Goal: Information Seeking & Learning: Learn about a topic

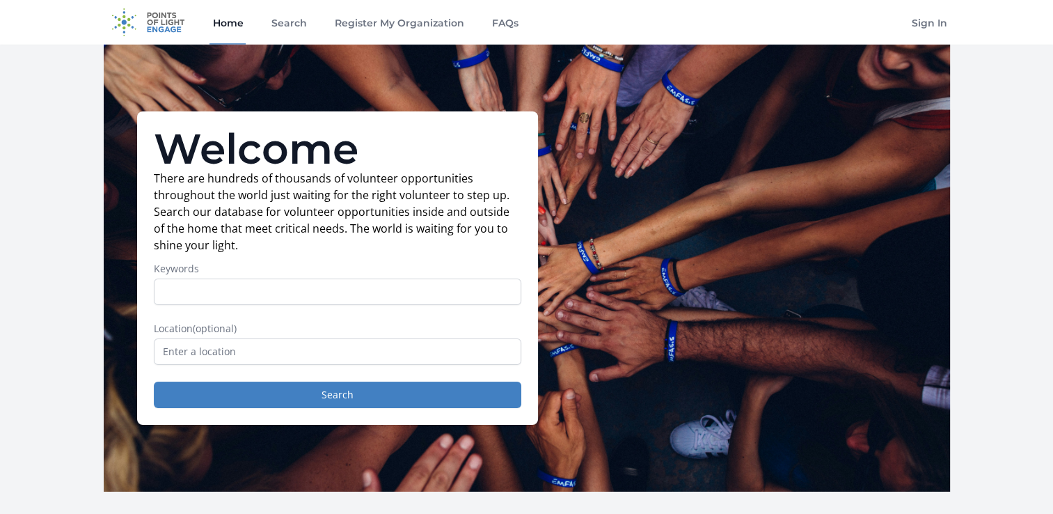
click at [305, 294] on input "Keywords" at bounding box center [337, 291] width 367 height 26
type input "workplace"
click at [154, 381] on button "Search" at bounding box center [337, 394] width 367 height 26
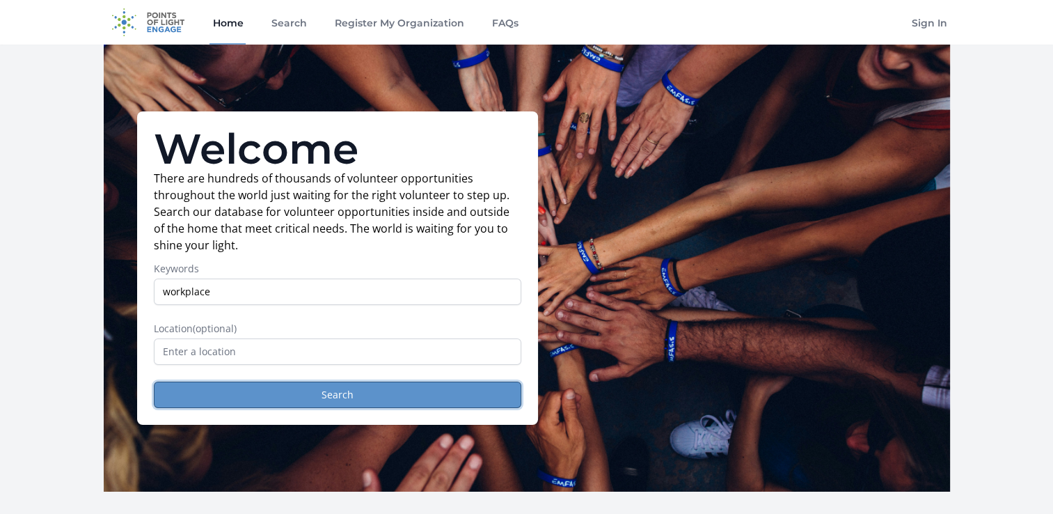
click at [323, 391] on button "Search" at bounding box center [337, 394] width 367 height 26
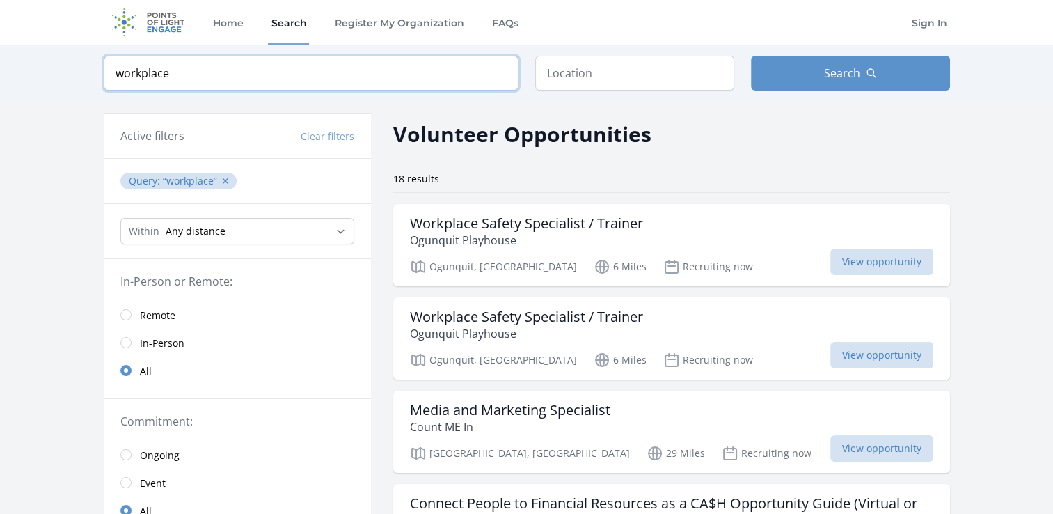
drag, startPoint x: 209, startPoint y: 68, endPoint x: 50, endPoint y: 65, distance: 158.7
click at [50, 65] on div "Keyword workplace Location Search" at bounding box center [526, 73] width 1053 height 57
type input "design"
click button "submit" at bounding box center [0, 0] width 0 height 0
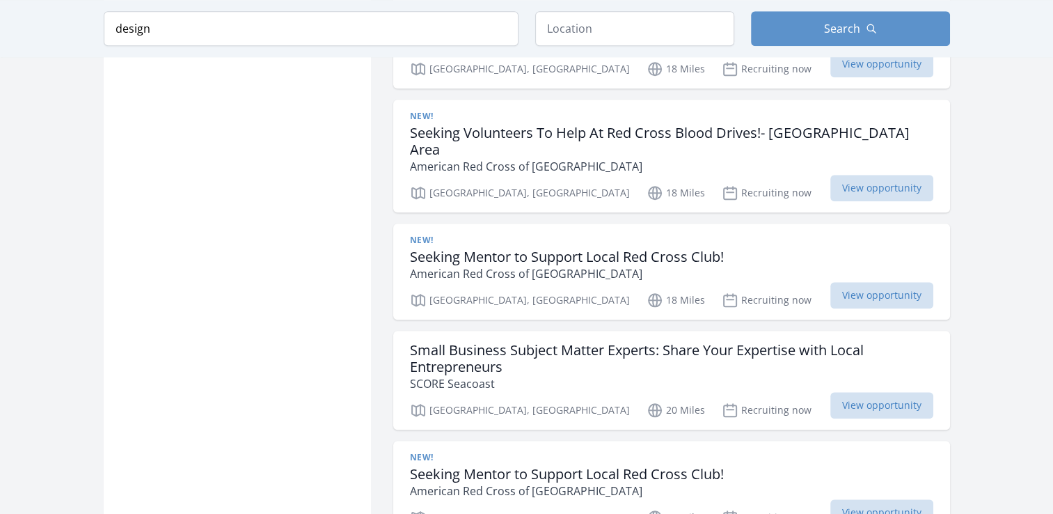
scroll to position [1357, 0]
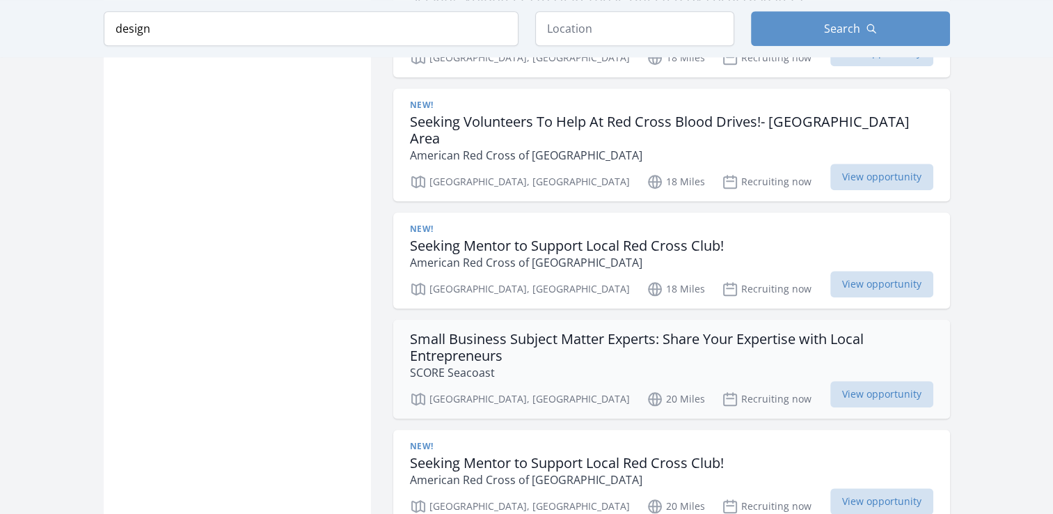
click at [609, 331] on h3 "Small Business Subject Matter Experts: Share Your Expertise with Local Entrepre…" at bounding box center [671, 347] width 523 height 33
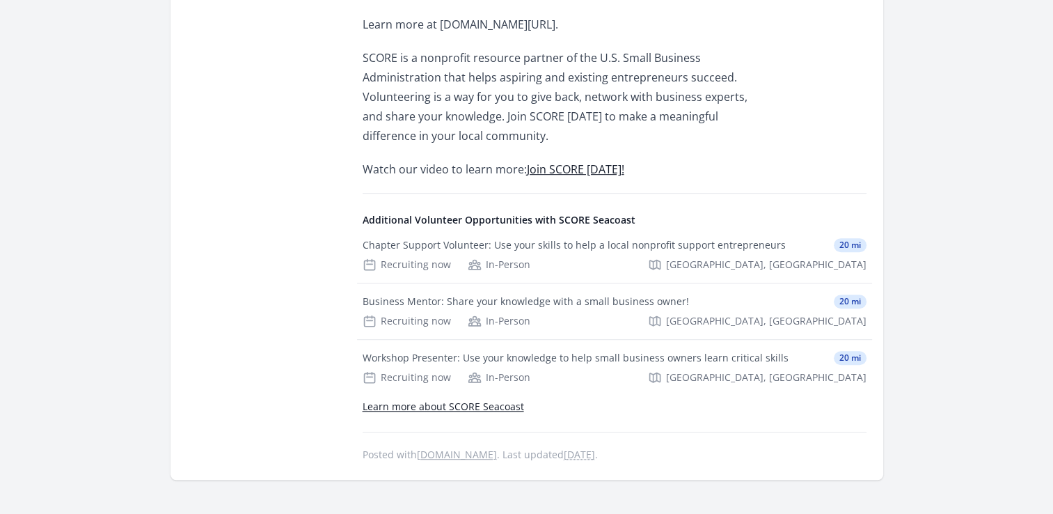
scroll to position [774, 0]
click at [492, 398] on link "Learn more about SCORE Seacoast" at bounding box center [443, 404] width 161 height 13
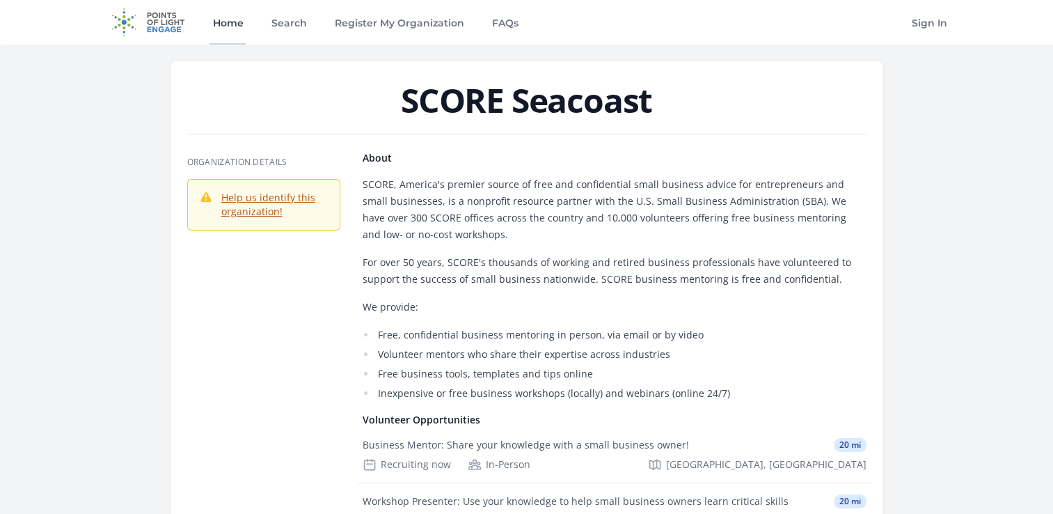
click at [237, 28] on link "Home" at bounding box center [227, 22] width 36 height 45
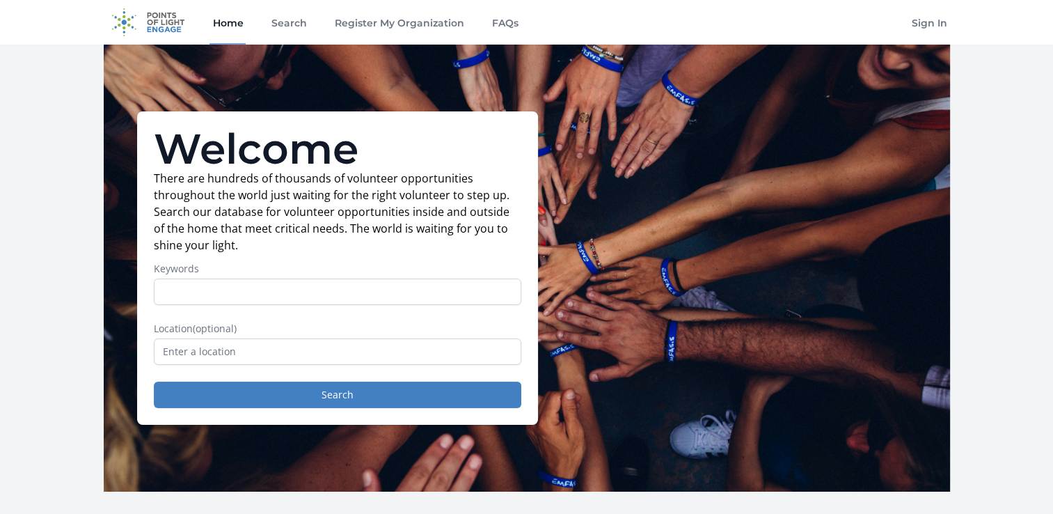
click at [349, 292] on input "Keywords" at bounding box center [337, 291] width 367 height 26
type input "Office"
click at [154, 381] on button "Search" at bounding box center [337, 394] width 367 height 26
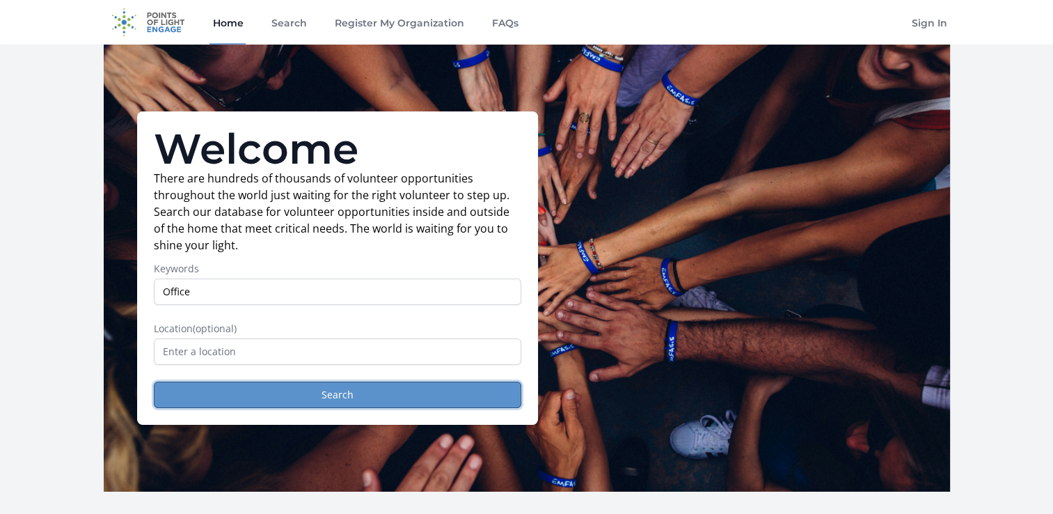
click at [347, 402] on button "Search" at bounding box center [337, 394] width 367 height 26
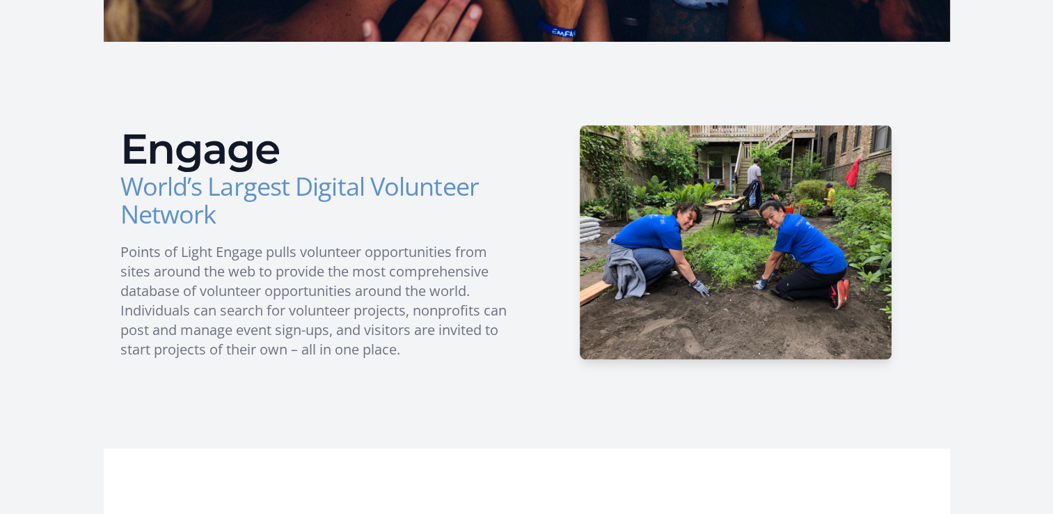
scroll to position [450, 0]
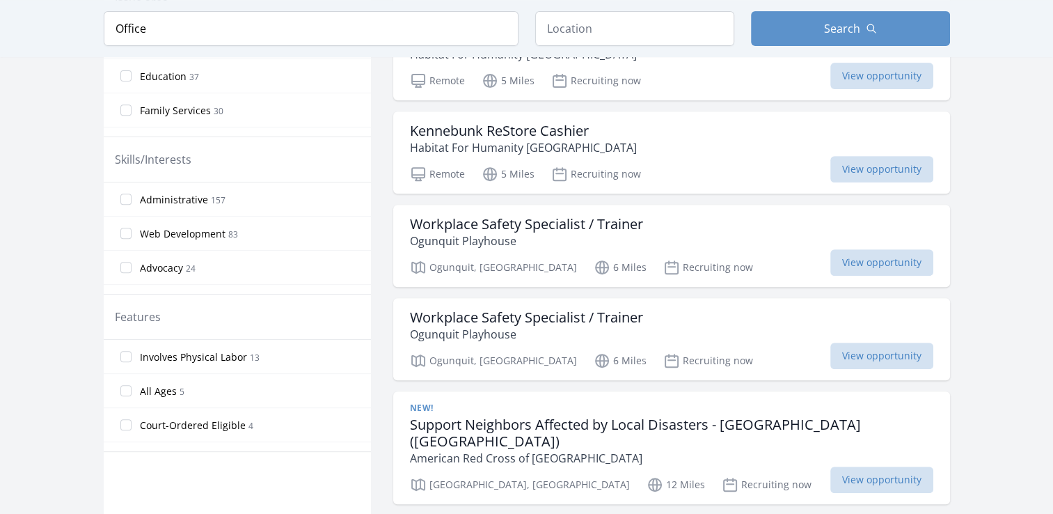
scroll to position [551, 0]
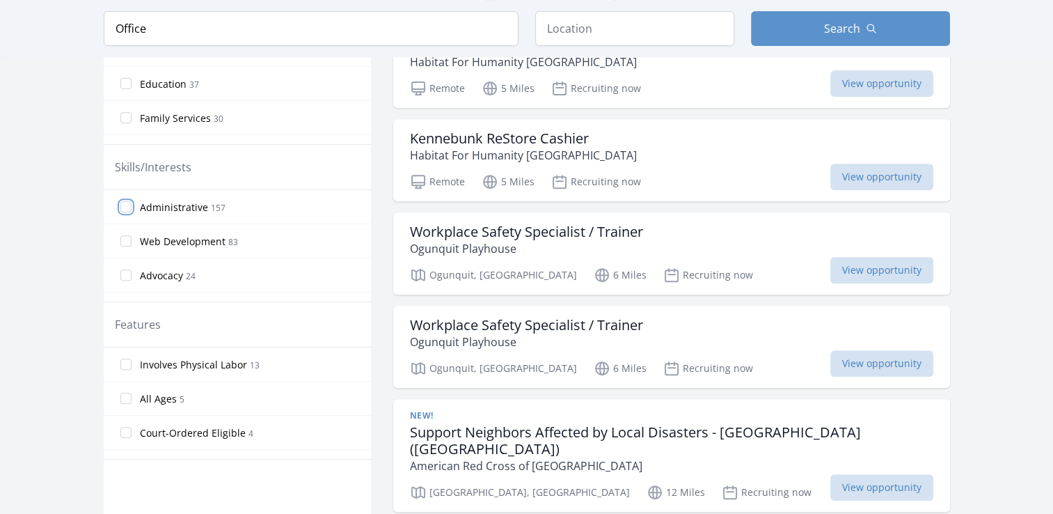
click at [124, 201] on input "Administrative 157" at bounding box center [125, 206] width 11 height 11
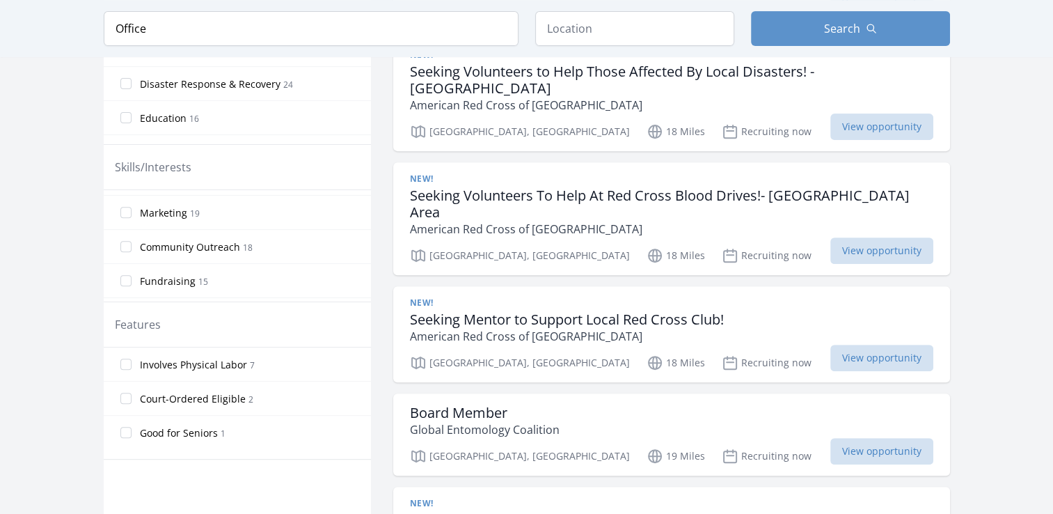
scroll to position [97, 0]
click at [127, 207] on input "Marketing 19" at bounding box center [125, 211] width 11 height 11
click at [128, 248] on input "Business Skills 11" at bounding box center [125, 253] width 11 height 11
click at [130, 254] on input "Business Skills 11" at bounding box center [125, 253] width 11 height 11
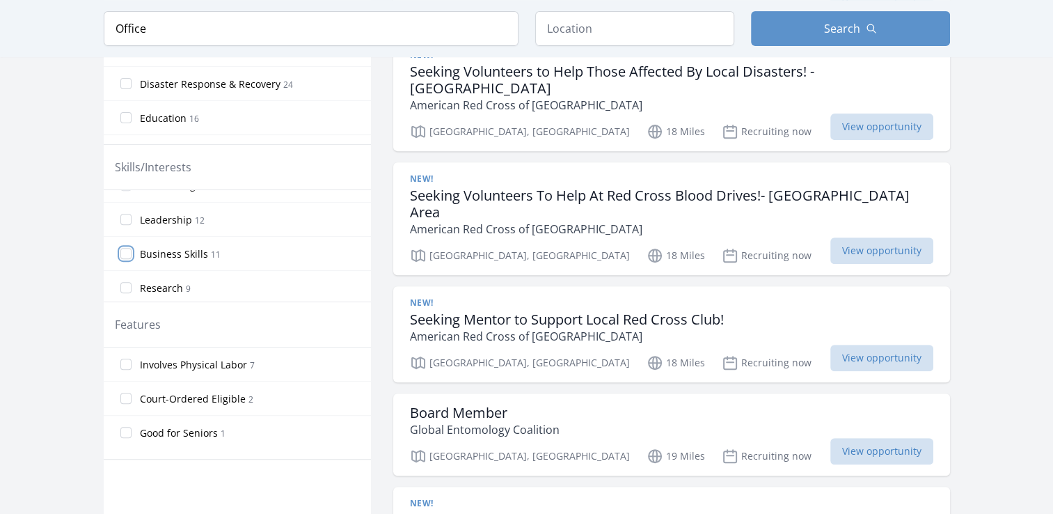
scroll to position [0, 0]
click at [128, 205] on input "Administrative 157" at bounding box center [125, 206] width 11 height 11
click at [127, 241] on input "Business Skills 11" at bounding box center [125, 244] width 11 height 11
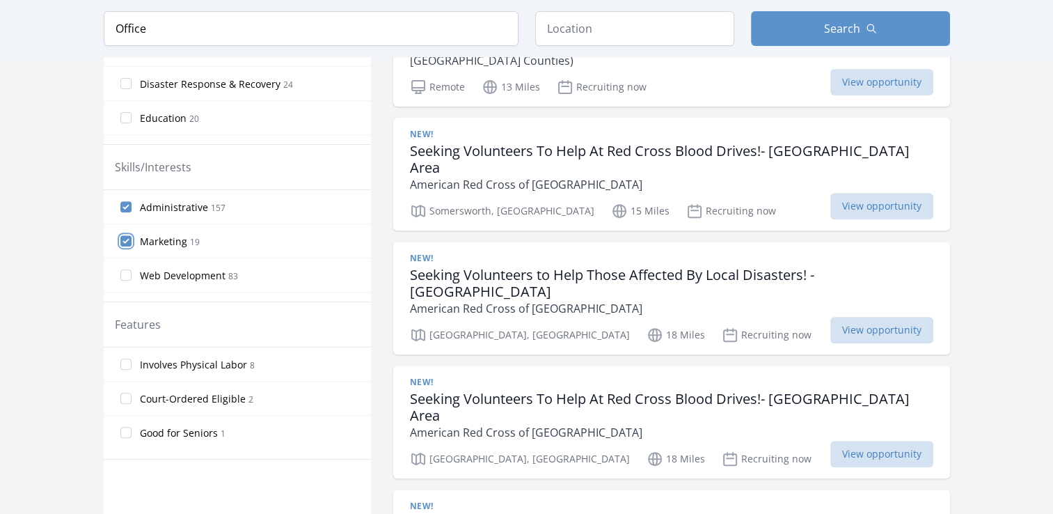
click at [127, 241] on input "Marketing 19" at bounding box center [125, 240] width 11 height 11
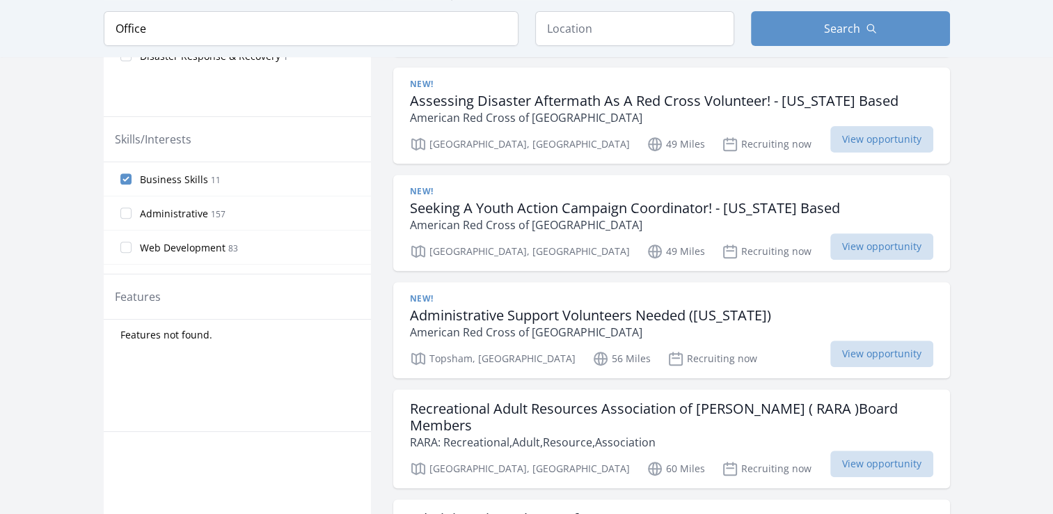
scroll to position [495, 0]
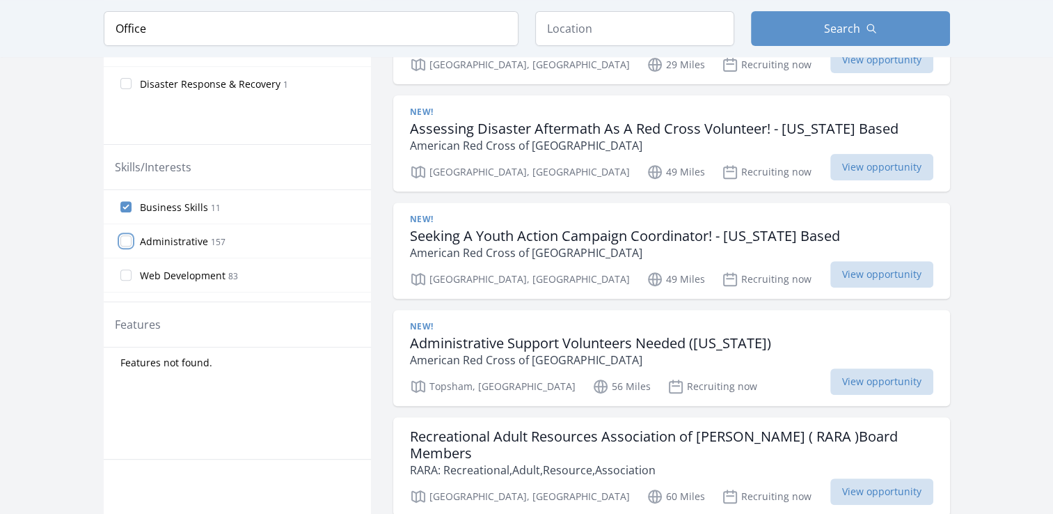
click at [120, 241] on input "Administrative 157" at bounding box center [125, 240] width 11 height 11
click at [127, 239] on input "Administrative 157" at bounding box center [125, 240] width 11 height 11
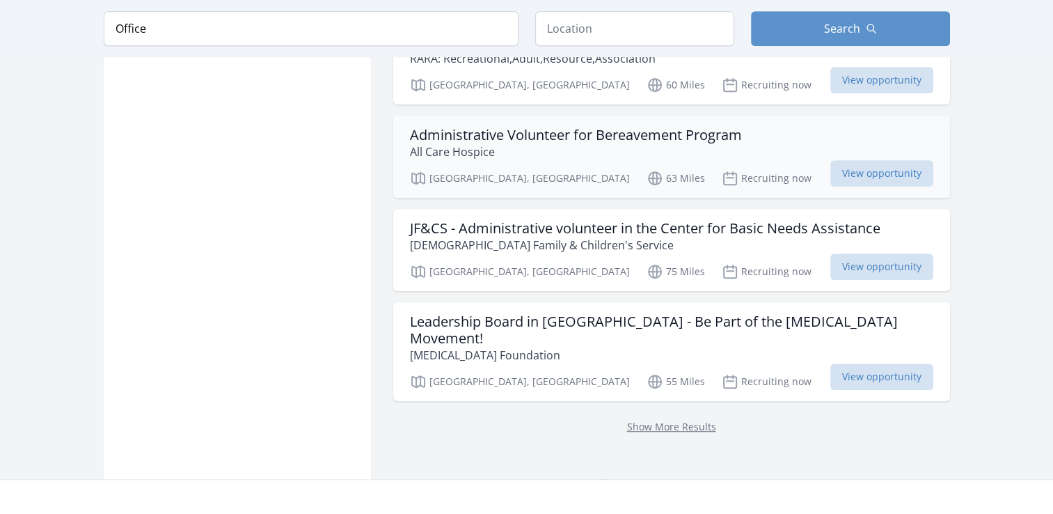
scroll to position [907, 0]
click at [690, 419] on link "Show More Results" at bounding box center [671, 425] width 89 height 13
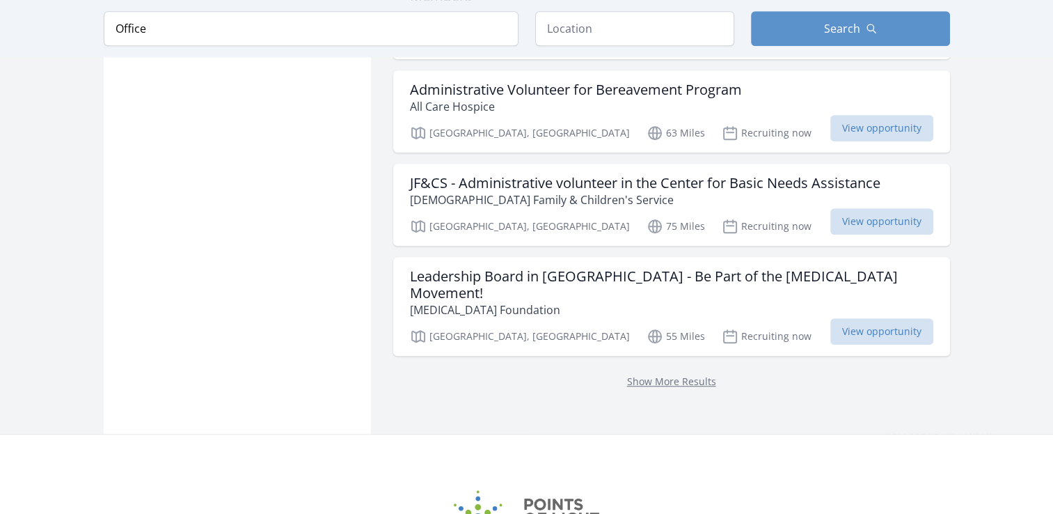
scroll to position [930, 0]
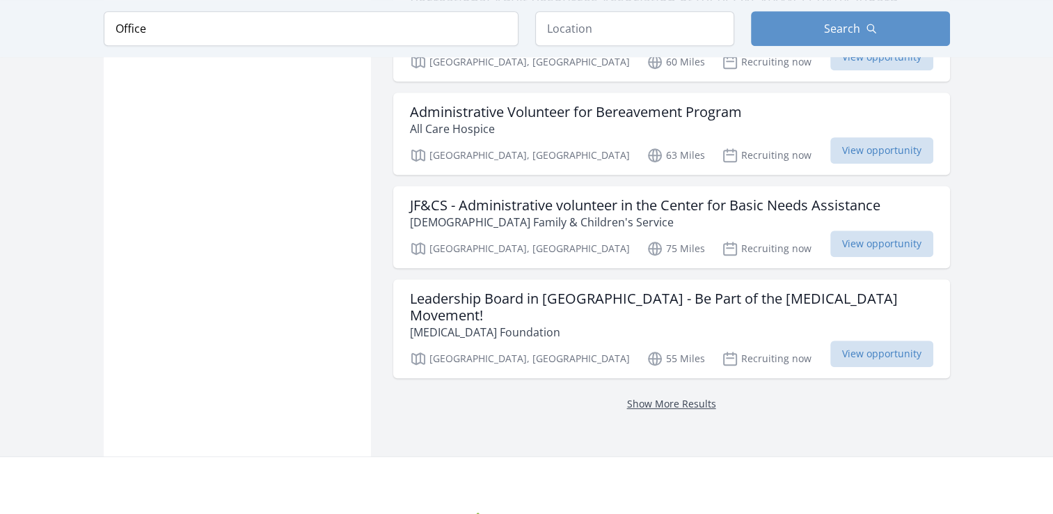
click at [667, 397] on link "Show More Results" at bounding box center [671, 403] width 89 height 13
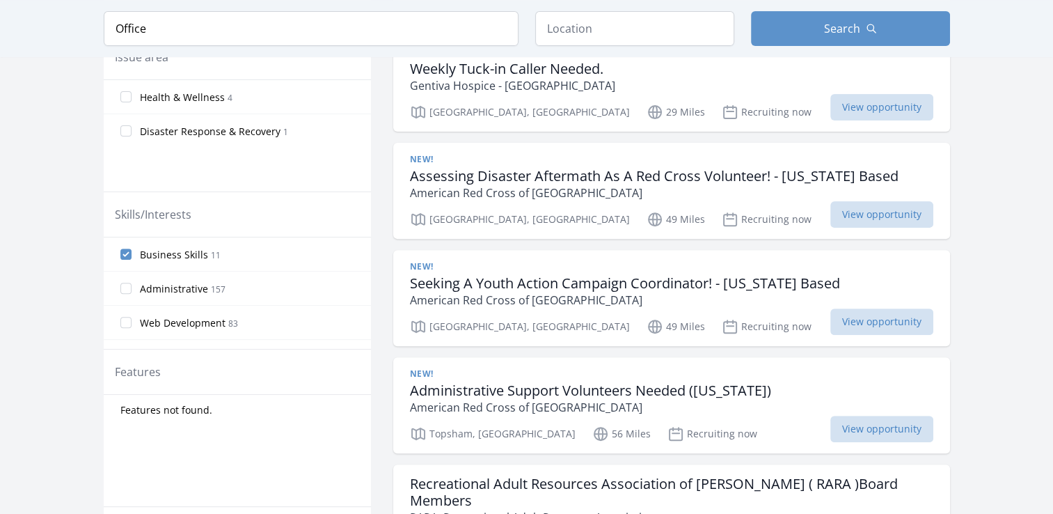
scroll to position [443, 0]
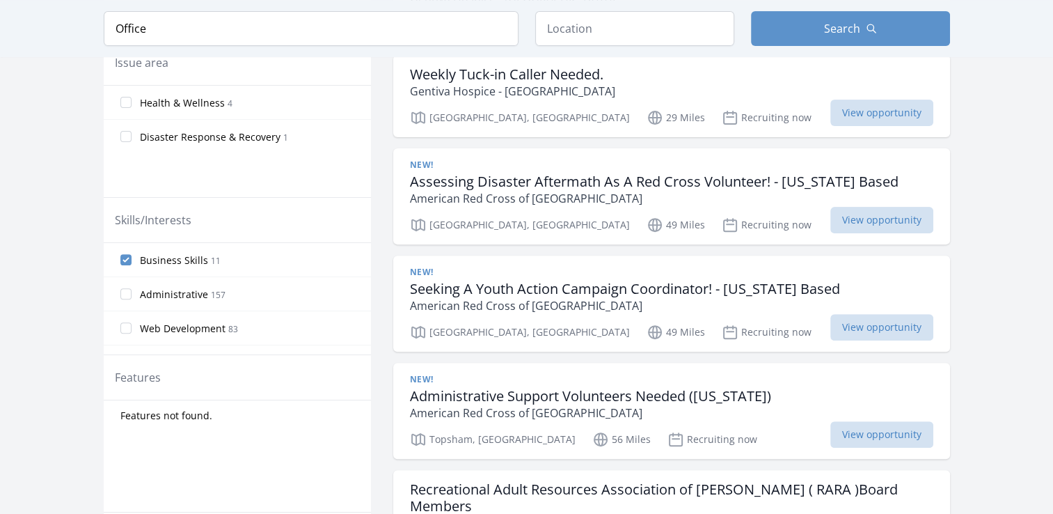
click at [125, 297] on label "Administrative 157" at bounding box center [237, 294] width 267 height 28
click at [125, 297] on input "Administrative 157" at bounding box center [125, 293] width 11 height 11
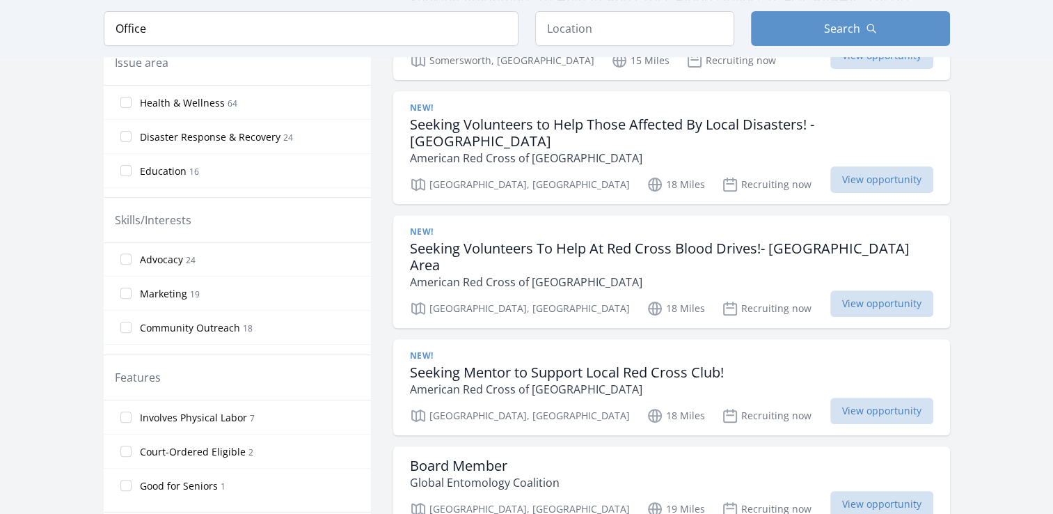
scroll to position [106, 0]
click at [127, 286] on input "Marketing 19" at bounding box center [125, 290] width 11 height 11
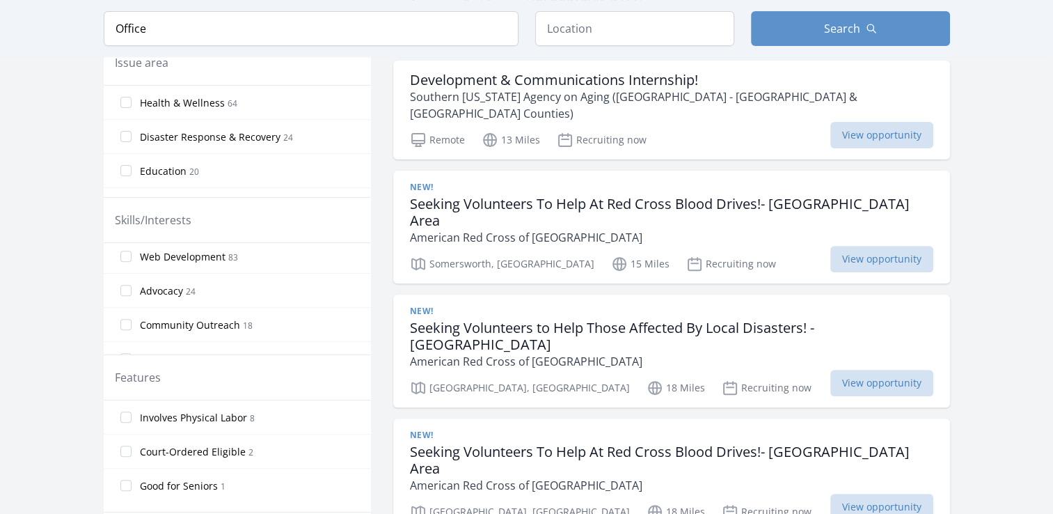
scroll to position [104, 0]
click at [125, 255] on input "Web Development 83" at bounding box center [125, 257] width 11 height 11
click at [122, 310] on input "Leadership 12" at bounding box center [125, 315] width 11 height 11
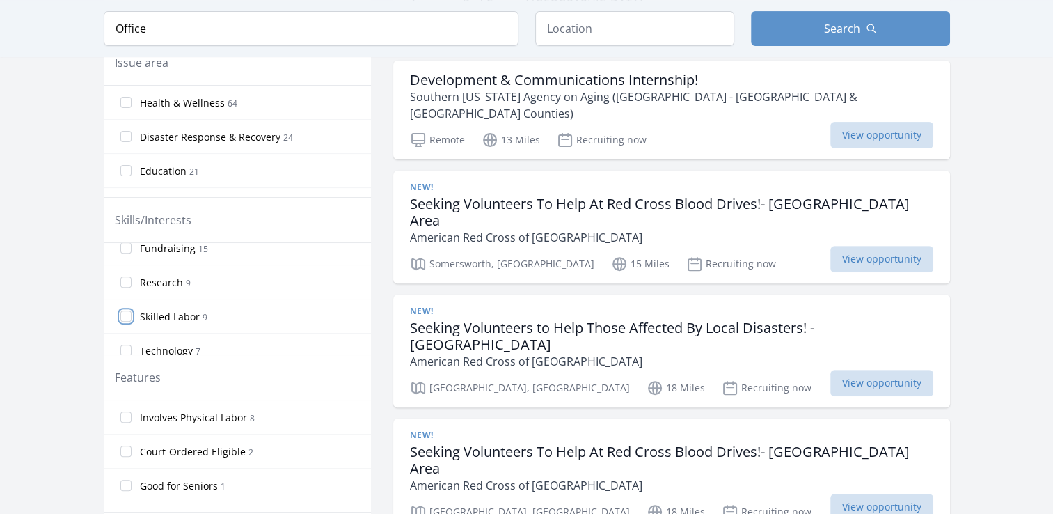
click at [126, 316] on input "Skilled Labor 9" at bounding box center [125, 315] width 11 height 11
click at [125, 312] on input "Technology 7" at bounding box center [125, 313] width 11 height 11
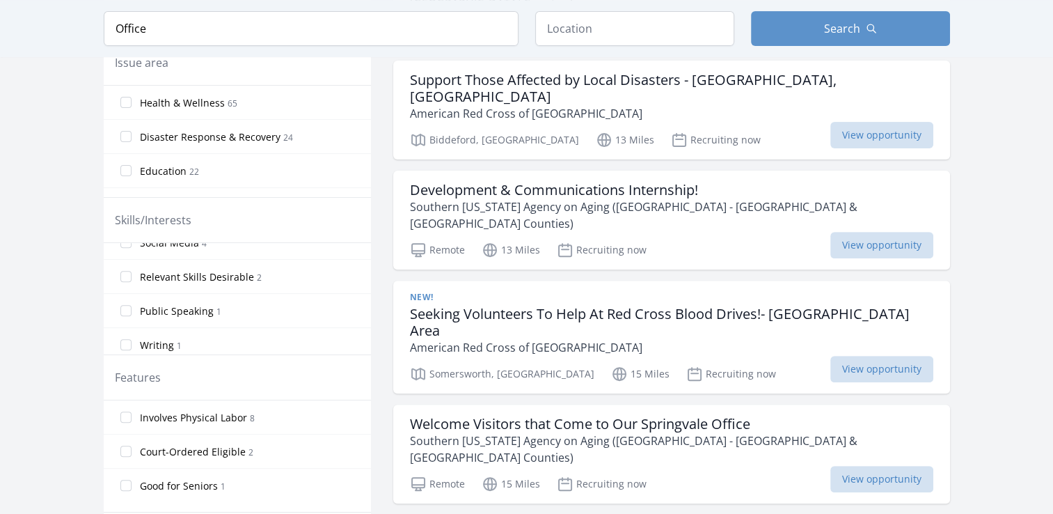
scroll to position [533, 0]
click at [121, 274] on label "Relevant Skills Desirable 2" at bounding box center [237, 272] width 267 height 28
click at [121, 274] on input "Relevant Skills Desirable 2" at bounding box center [125, 272] width 11 height 11
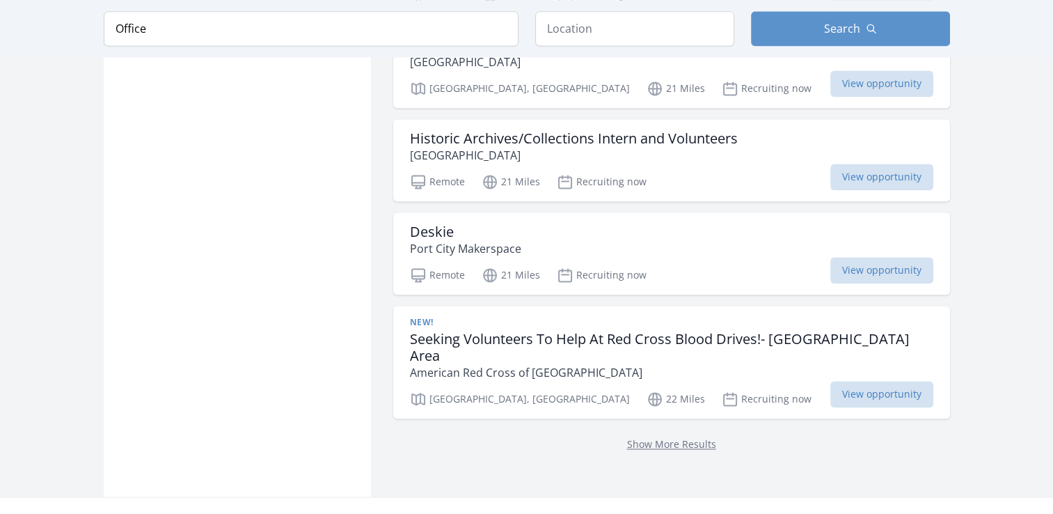
scroll to position [1981, 0]
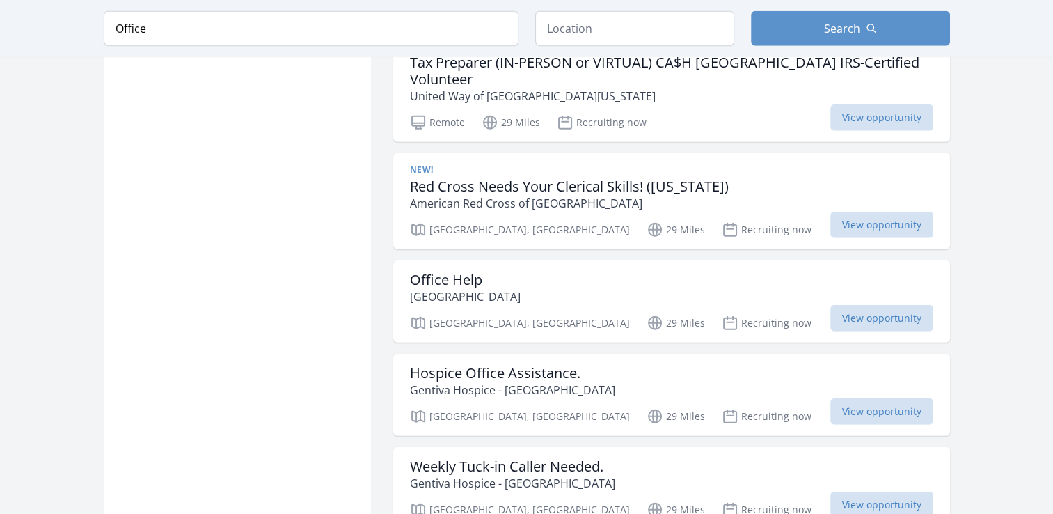
scroll to position [3885, 0]
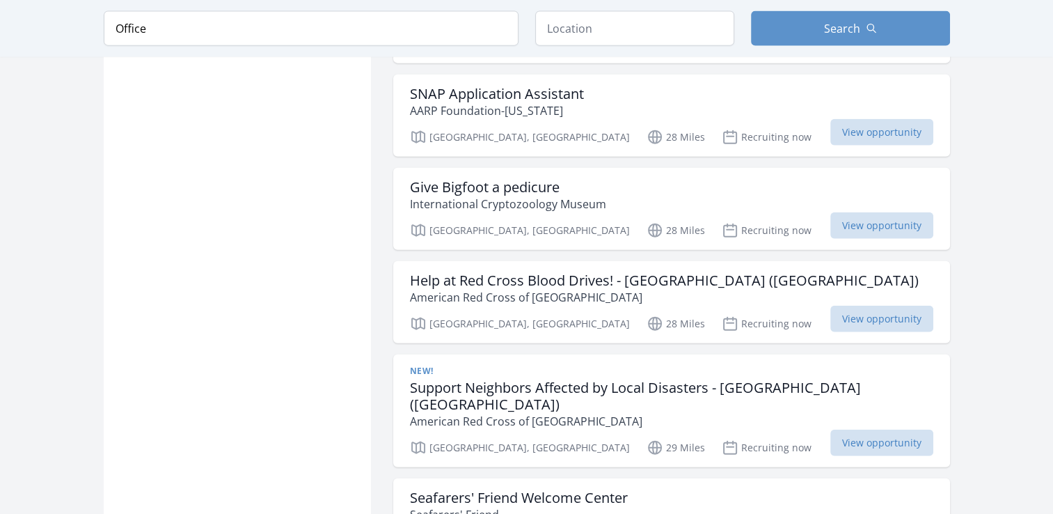
scroll to position [3251, 0]
click at [568, 491] on h3 "Seafarers' Friend Welcome Center" at bounding box center [519, 499] width 218 height 17
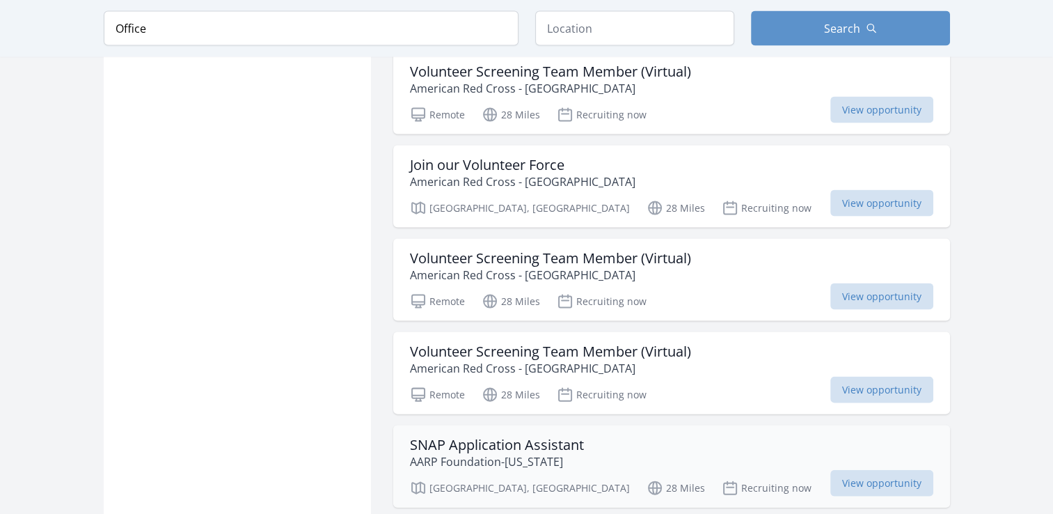
scroll to position [2901, 0]
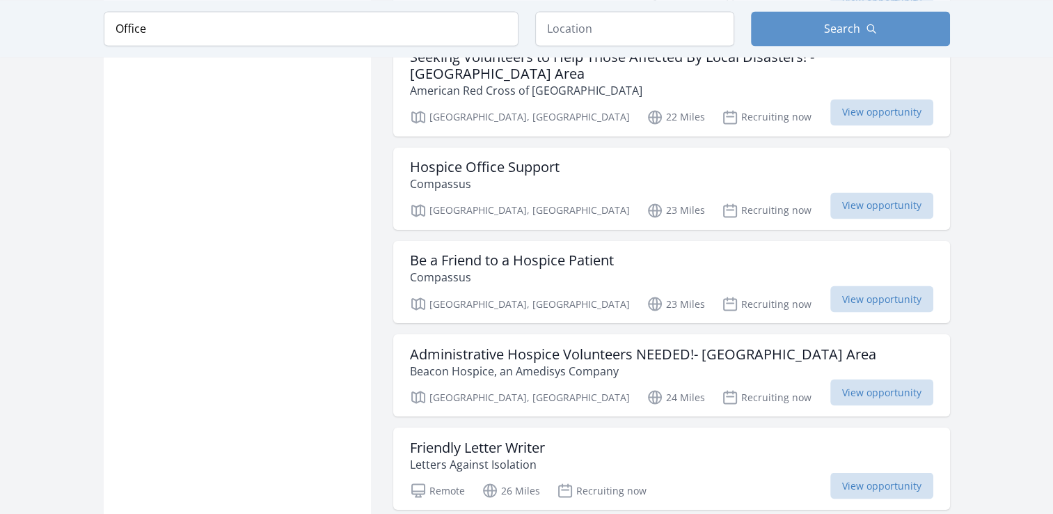
scroll to position [2338, 0]
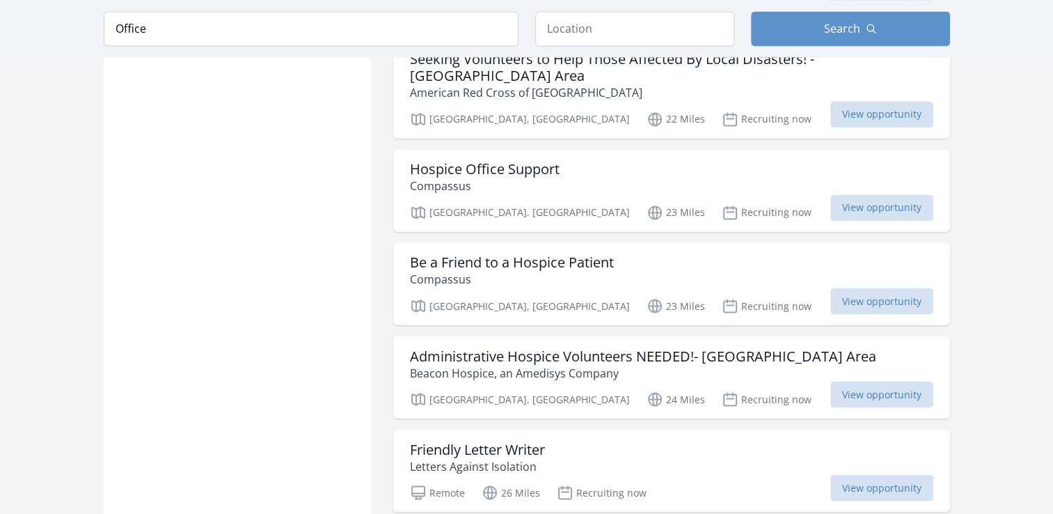
click at [500, 441] on h3 "Friendly Letter Writer" at bounding box center [477, 449] width 135 height 17
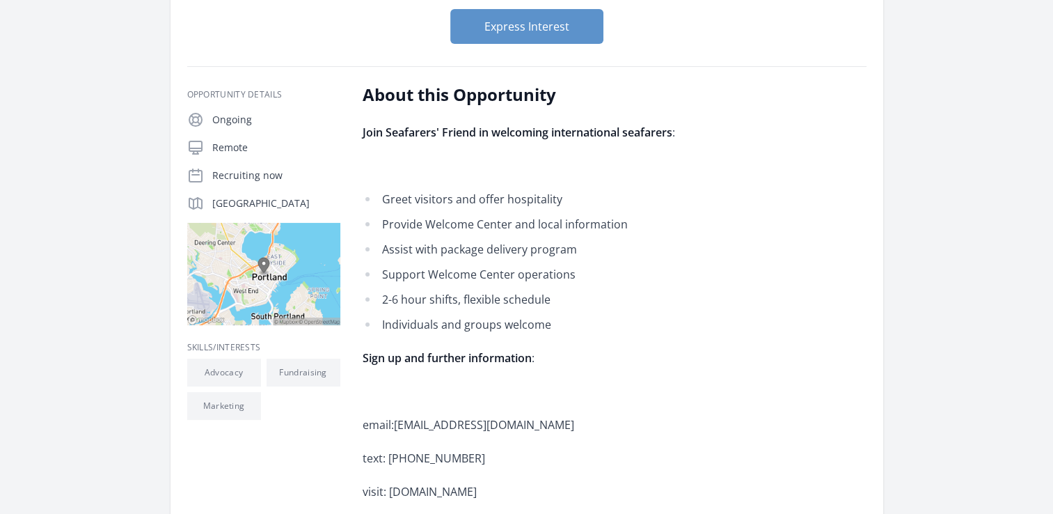
scroll to position [203, 0]
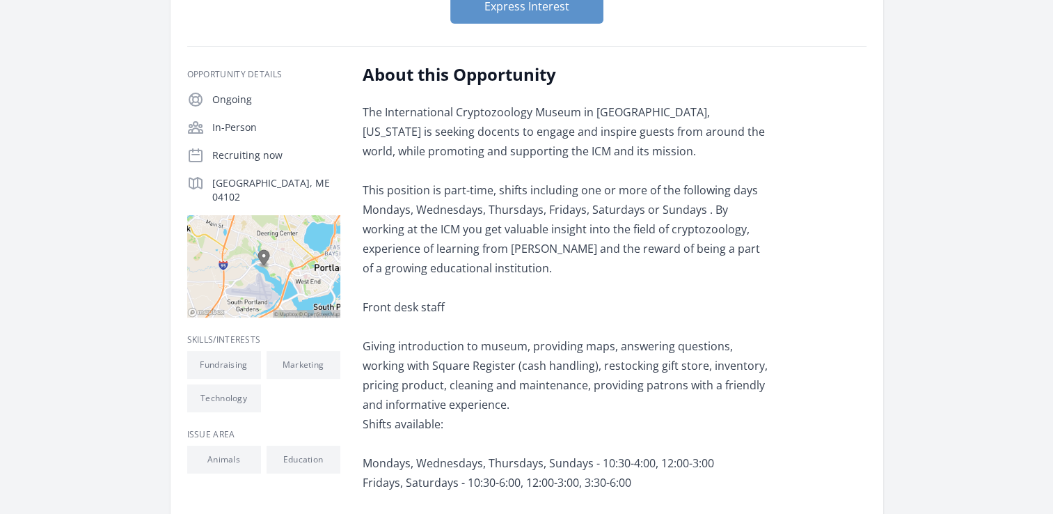
scroll to position [195, 0]
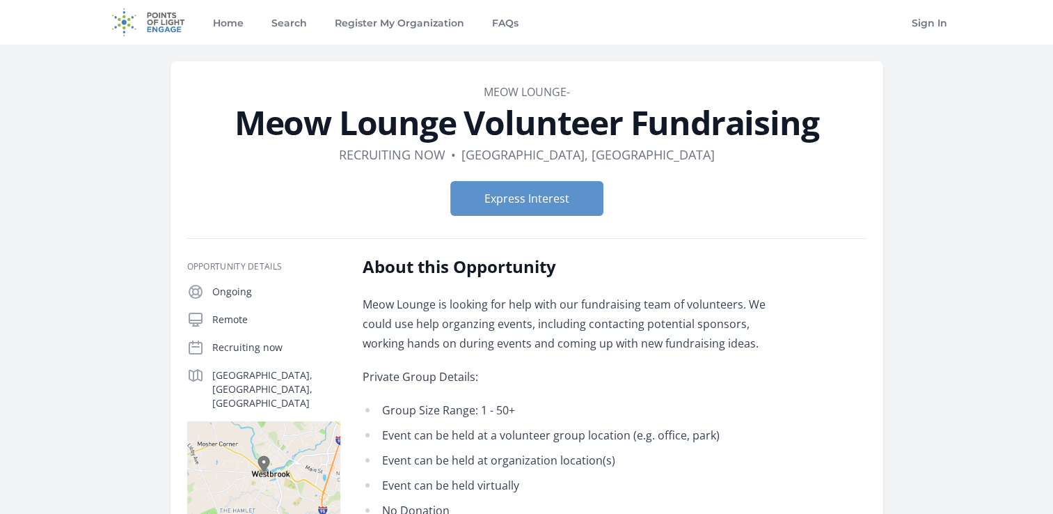
click at [926, 371] on div "Organization MEOW LOUNGE- Meow Lounge Volunteer Fundraising Duration Recruiting…" at bounding box center [527, 385] width 846 height 680
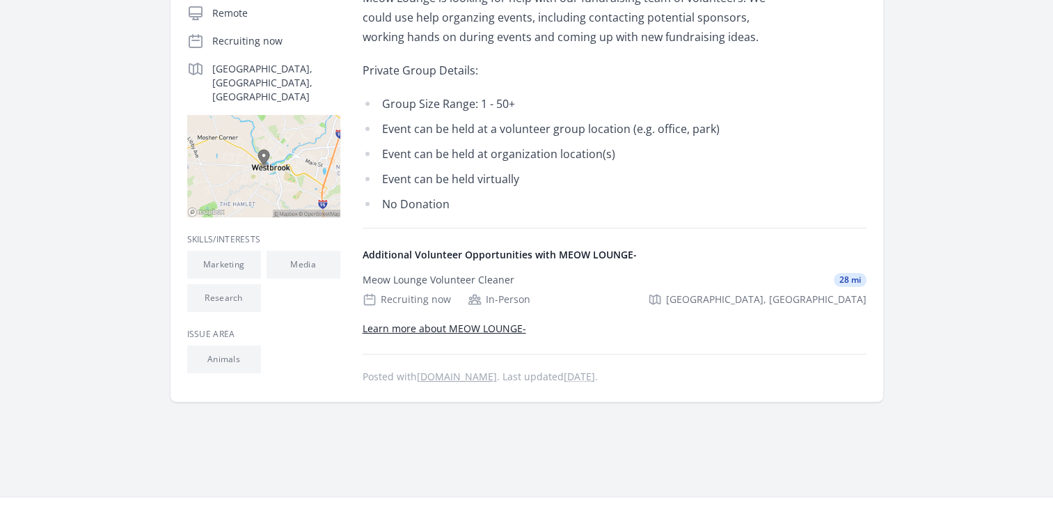
scroll to position [308, 0]
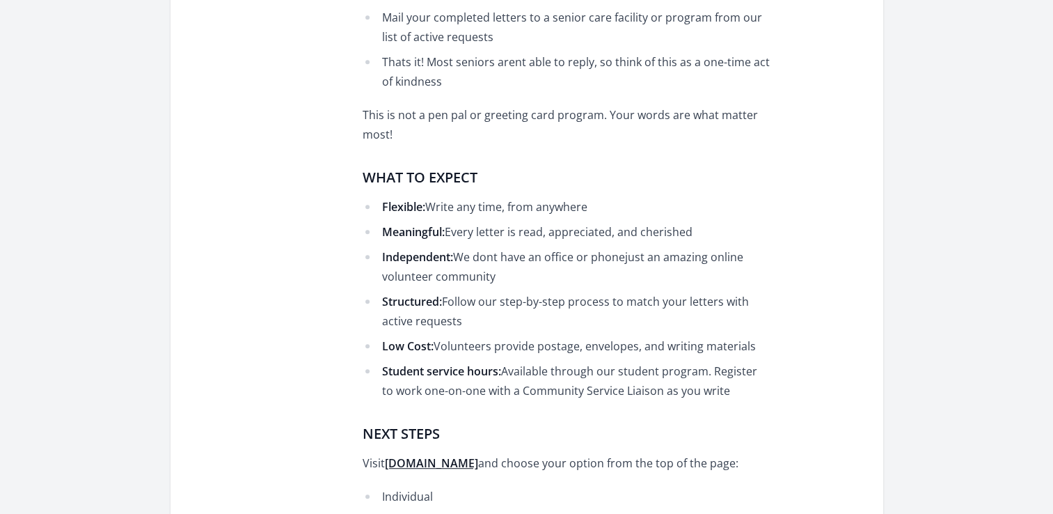
scroll to position [712, 0]
click at [431, 456] on strong "lettersagainstisolation.com" at bounding box center [431, 463] width 93 height 15
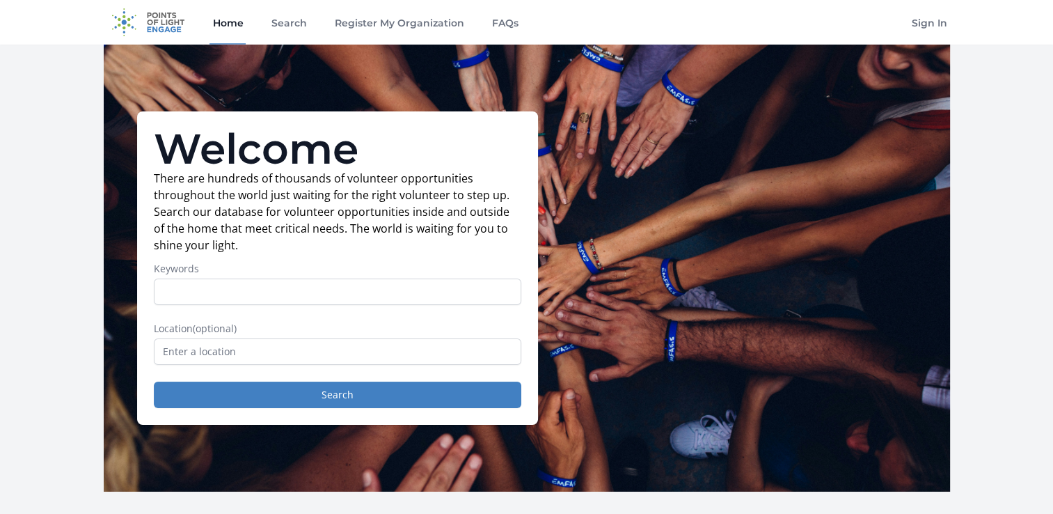
click at [356, 285] on input "Keywords" at bounding box center [337, 291] width 367 height 26
type input "senior citizens"
click at [154, 381] on button "Search" at bounding box center [337, 394] width 367 height 26
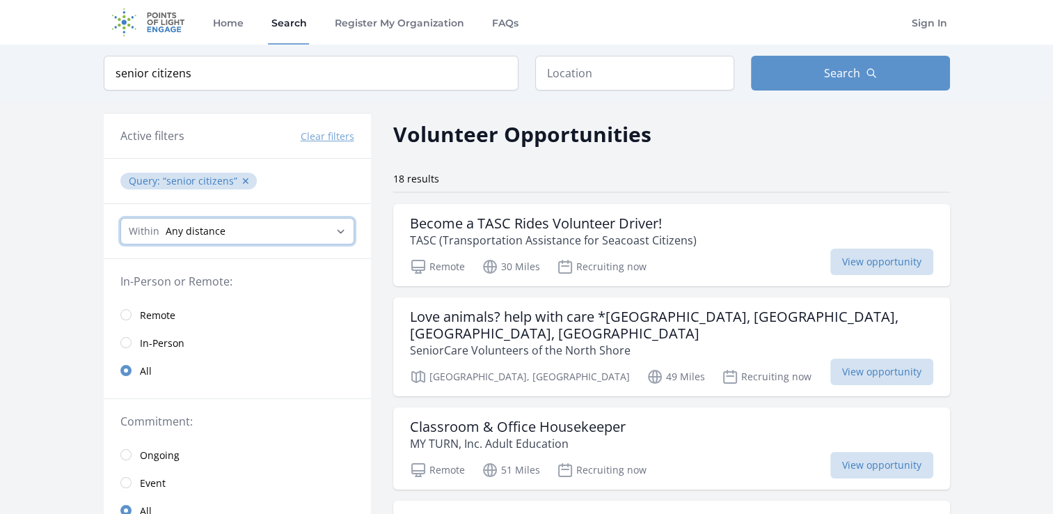
click at [336, 224] on select "Any distance , 5 Miles , 20 Miles , 50 Miles , 100 Miles" at bounding box center [237, 231] width 234 height 26
select select "80467"
click at [120, 218] on select "Any distance , 5 Miles , 20 Miles , 50 Miles , 100 Miles" at bounding box center [237, 231] width 234 height 26
click at [328, 230] on select "Any distance , 5 Miles , 20 Miles , 50 Miles , 100 Miles" at bounding box center [237, 231] width 234 height 26
select select "32186"
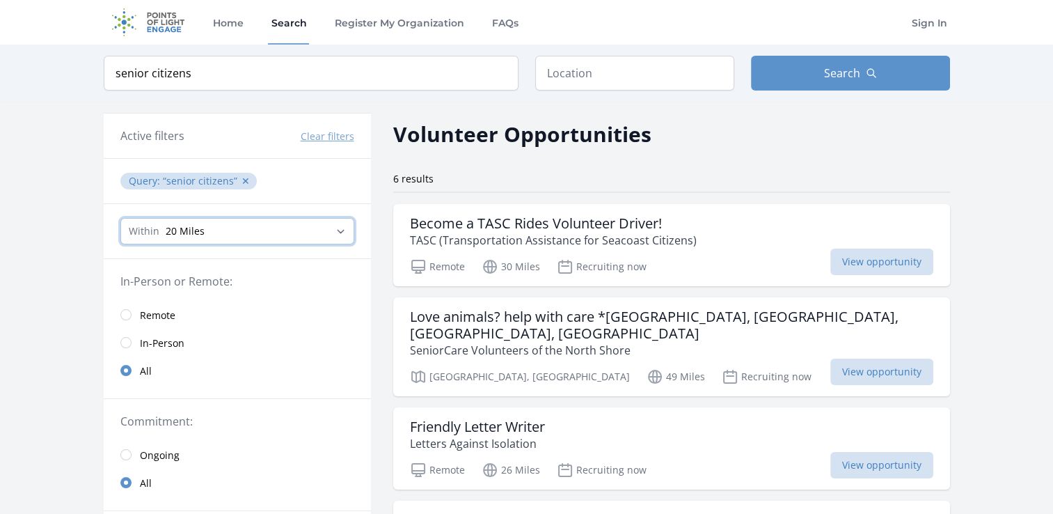
click at [120, 218] on select "Any distance , 5 Miles , 20 Miles , 50 Miles , 100 Miles" at bounding box center [237, 231] width 234 height 26
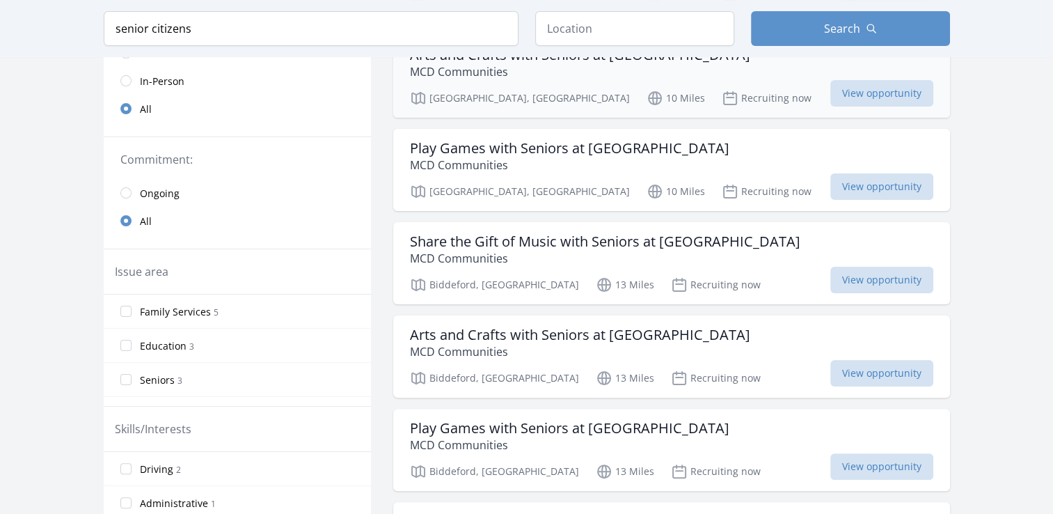
scroll to position [263, 0]
click at [699, 326] on h3 "Arts and Crafts with Seniors at Biddeford Estates" at bounding box center [580, 333] width 340 height 17
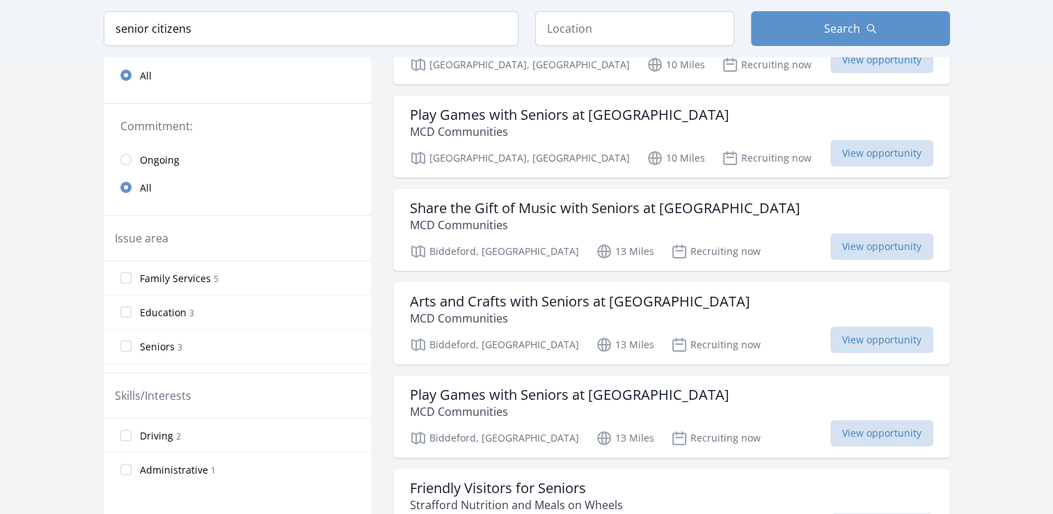
scroll to position [295, 0]
click at [701, 299] on h3 "Arts and Crafts with Seniors at Biddeford Estates" at bounding box center [580, 301] width 340 height 17
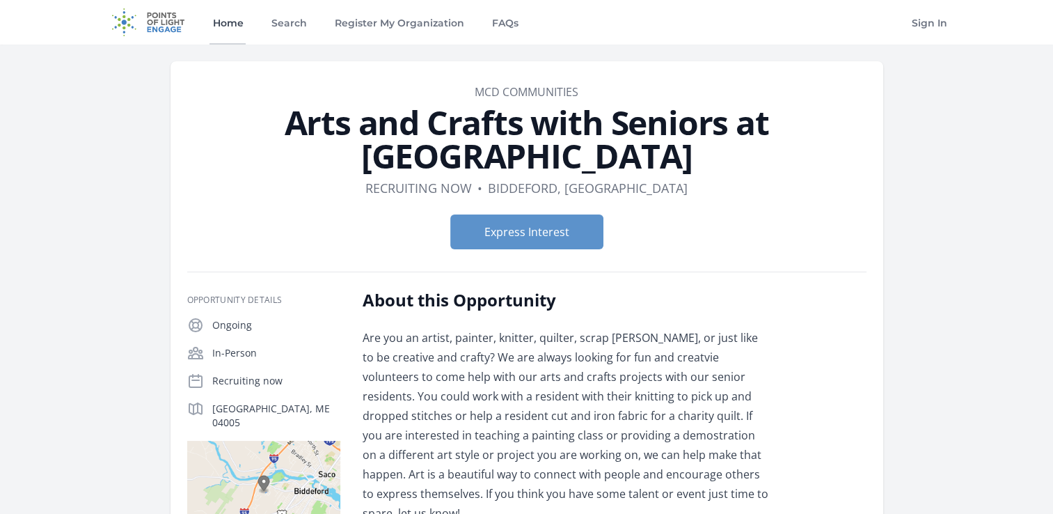
click at [235, 20] on link "Home" at bounding box center [227, 22] width 36 height 45
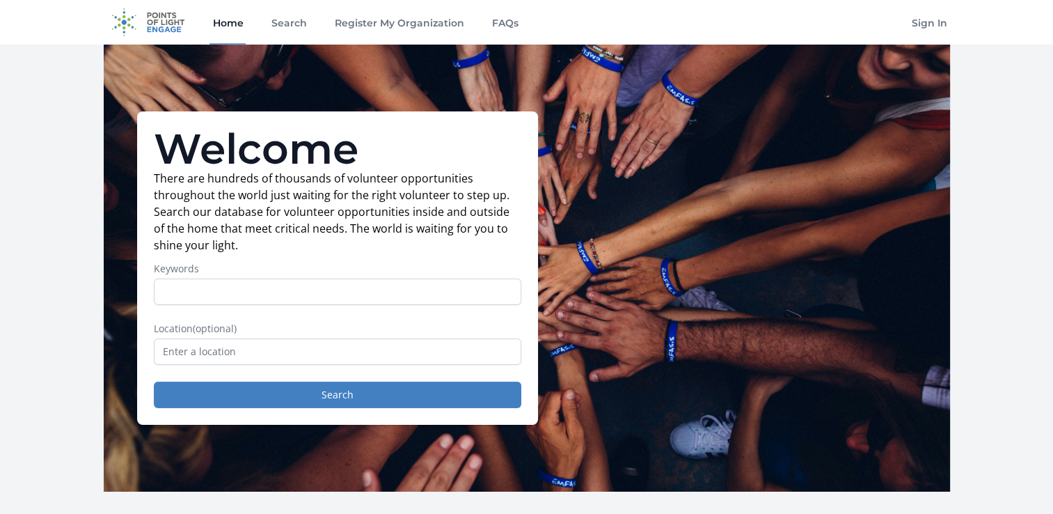
click at [317, 294] on input "Keywords" at bounding box center [337, 291] width 367 height 26
type input "animals"
click at [154, 381] on button "Search" at bounding box center [337, 394] width 367 height 26
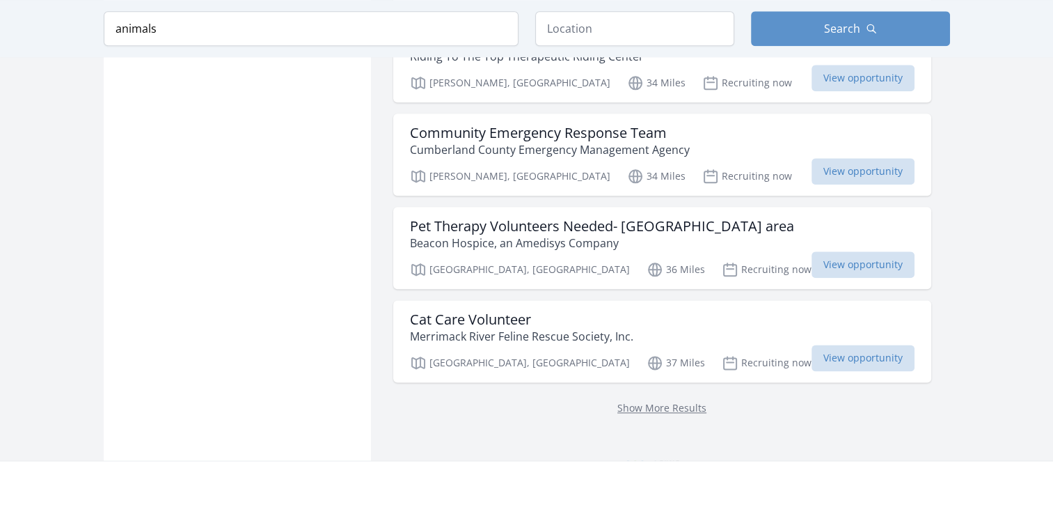
scroll to position [1676, 0]
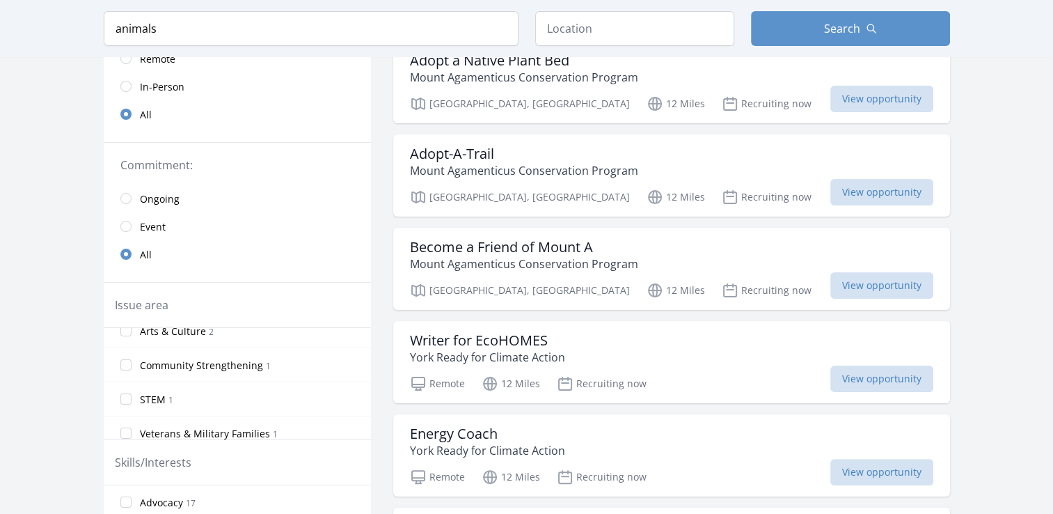
scroll to position [284, 0]
click at [125, 335] on input "Arts & Culture 2" at bounding box center [125, 333] width 11 height 11
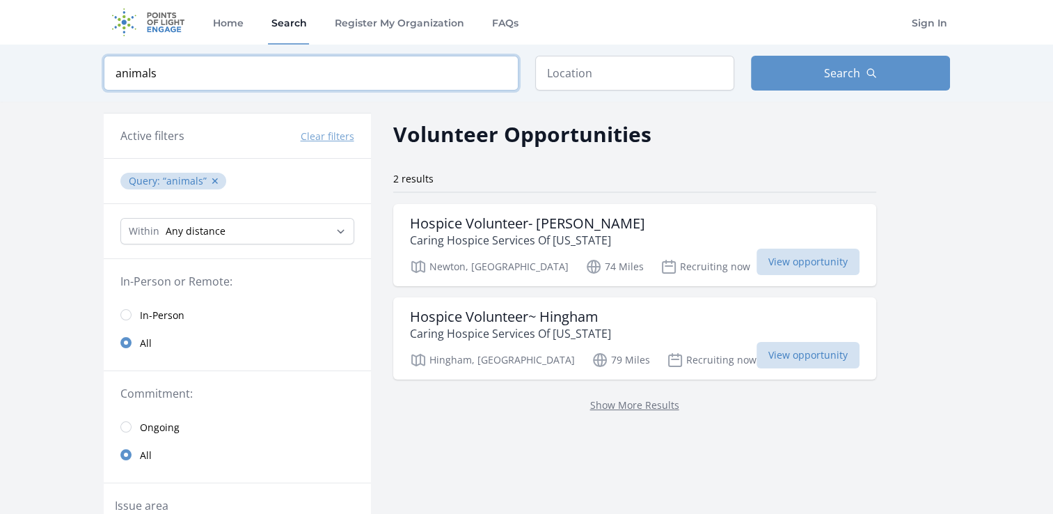
drag, startPoint x: 185, startPoint y: 78, endPoint x: 15, endPoint y: 79, distance: 169.8
click at [15, 79] on div "Keyword animals Location Search" at bounding box center [526, 73] width 1053 height 57
type input "Art"
click button "submit" at bounding box center [0, 0] width 0 height 0
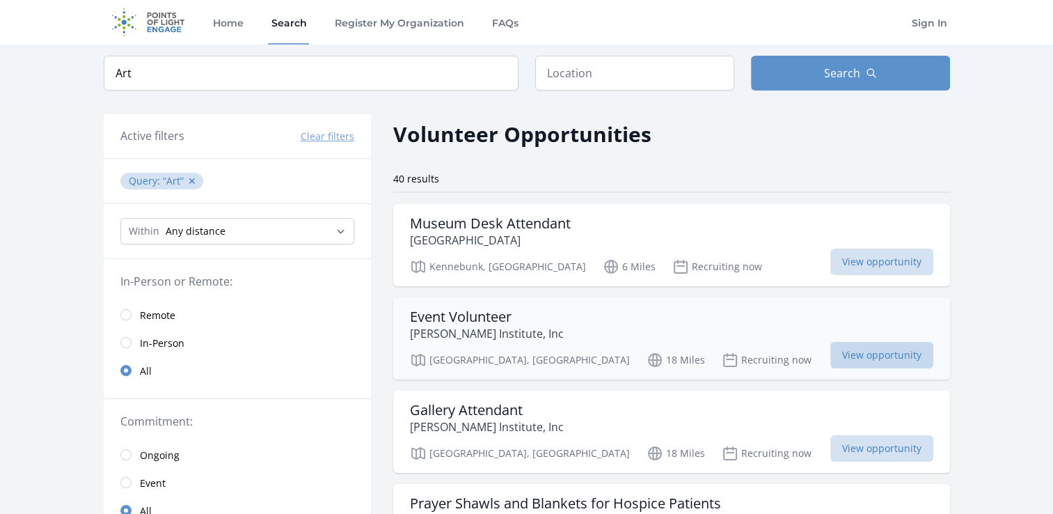
click at [851, 352] on span "View opportunity" at bounding box center [881, 355] width 103 height 26
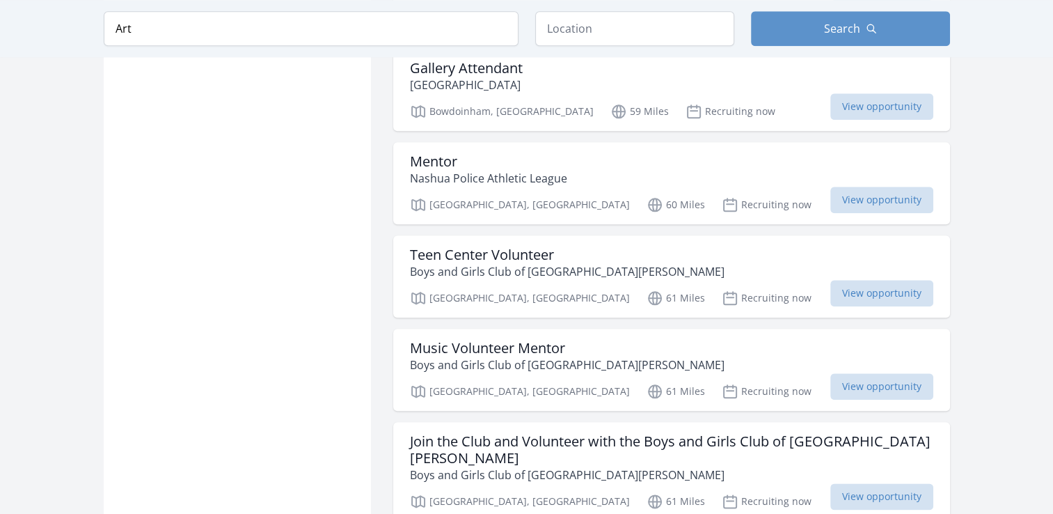
scroll to position [1517, 0]
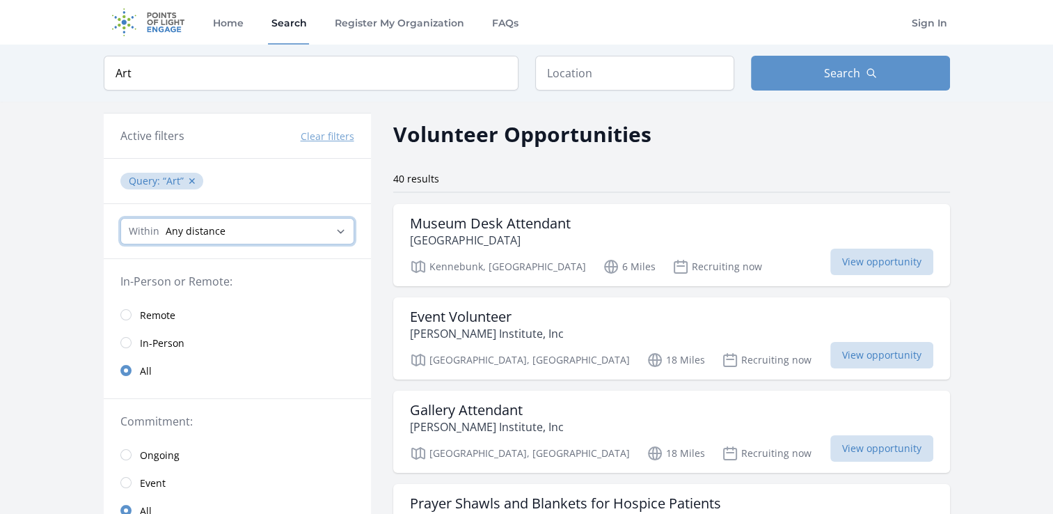
click at [325, 232] on select "Any distance , 5 Miles , 20 Miles , 50 Miles , 100 Miles" at bounding box center [237, 231] width 234 height 26
select select "32186"
click at [120, 218] on select "Any distance , 5 Miles , 20 Miles , 50 Miles , 100 Miles" at bounding box center [237, 231] width 234 height 26
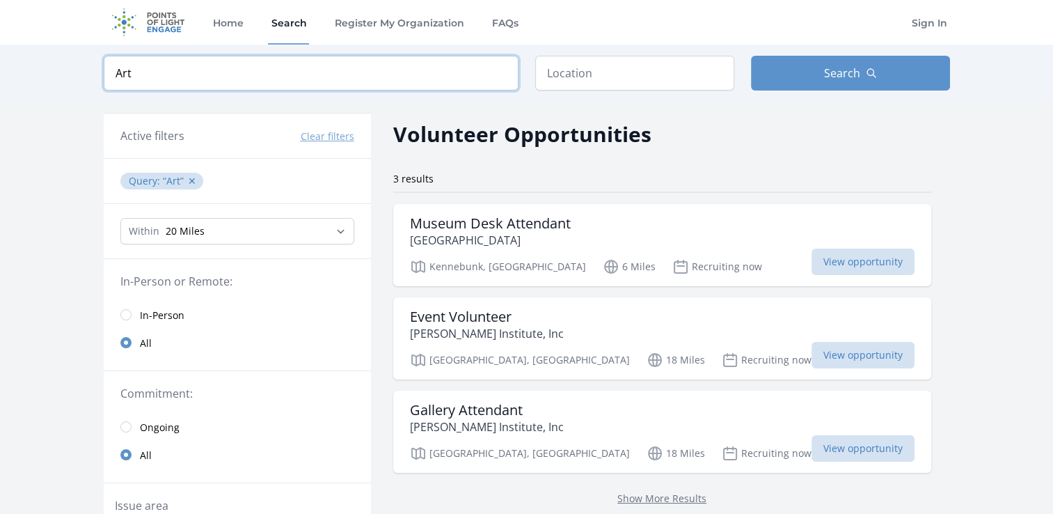
drag, startPoint x: 161, startPoint y: 70, endPoint x: 6, endPoint y: 45, distance: 157.2
click at [6, 45] on div "Keyword Art Location Search" at bounding box center [526, 73] width 1053 height 57
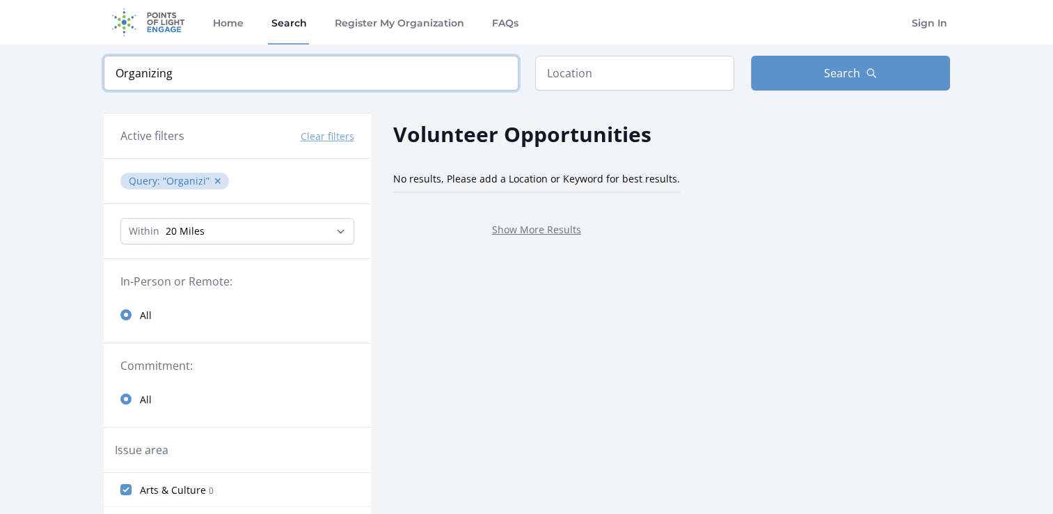
type input "Organizing"
click button "submit" at bounding box center [0, 0] width 0 height 0
click at [212, 235] on select "Any distance , 5 Miles , 20 Miles , 50 Miles , 100 Miles" at bounding box center [237, 231] width 234 height 26
select select "80467"
click at [120, 218] on select "Any distance , 5 Miles , 20 Miles , 50 Miles , 100 Miles" at bounding box center [237, 231] width 234 height 26
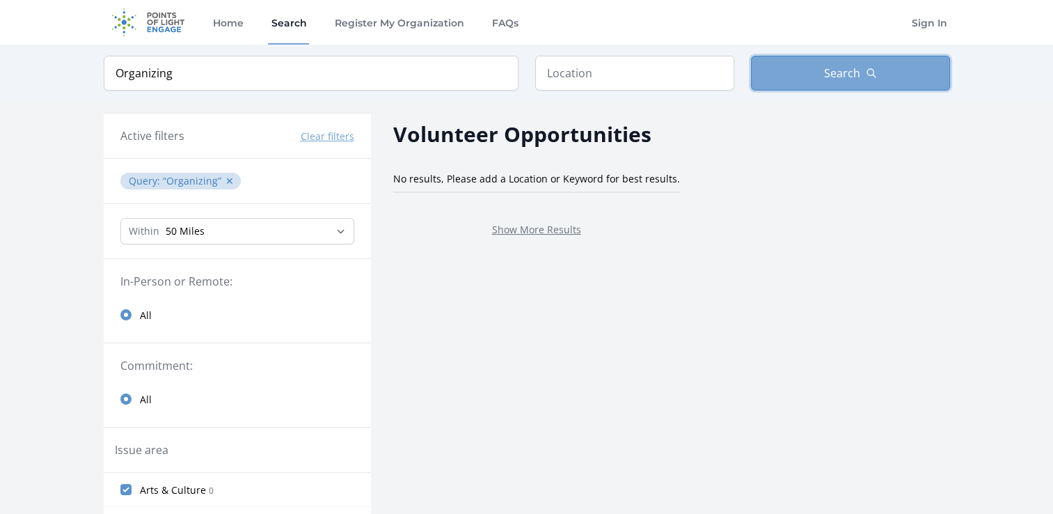
click at [829, 62] on button "Search" at bounding box center [850, 73] width 199 height 35
click at [342, 79] on input "Organizing" at bounding box center [311, 73] width 415 height 35
click at [500, 72] on input "Organizing" at bounding box center [311, 73] width 415 height 35
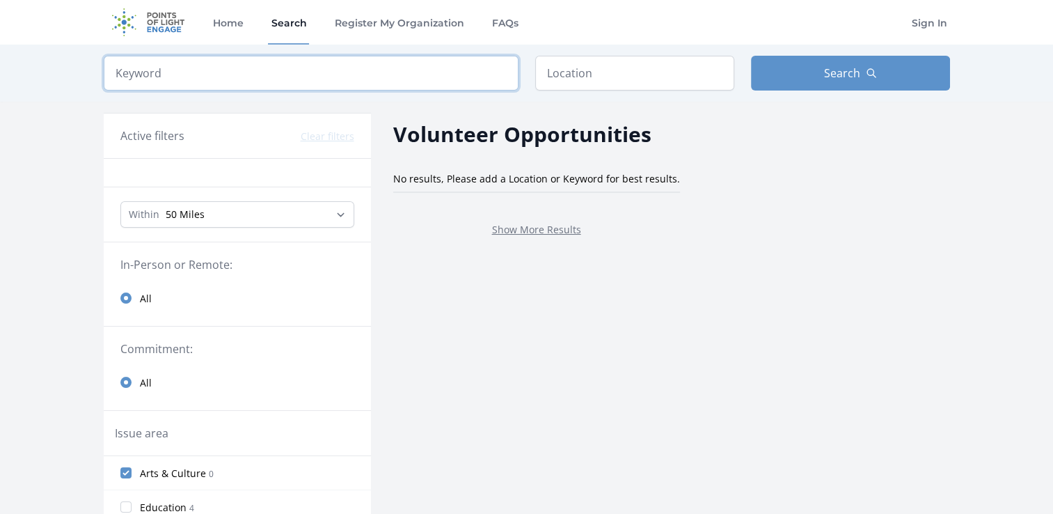
click at [430, 77] on input "search" at bounding box center [311, 73] width 415 height 35
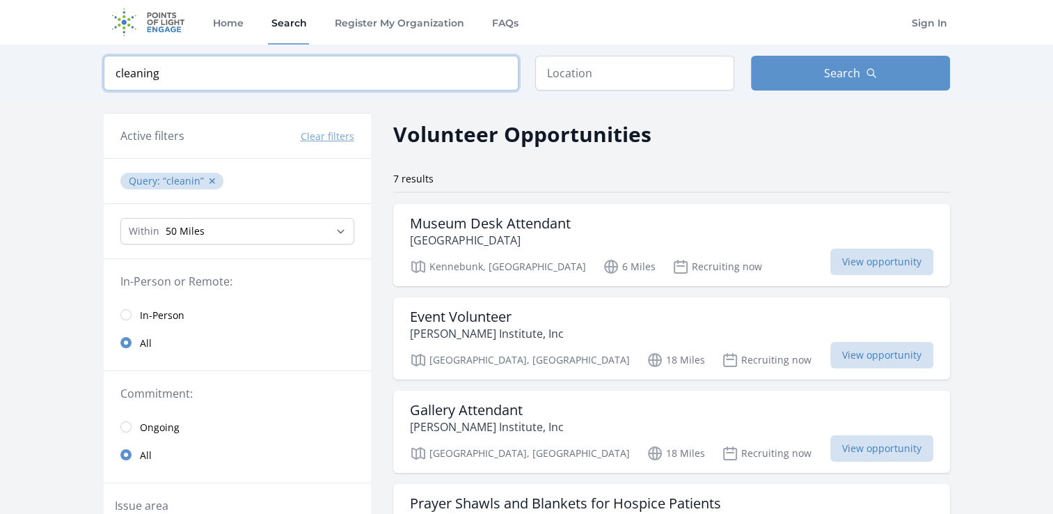
click button "submit" at bounding box center [0, 0] width 0 height 0
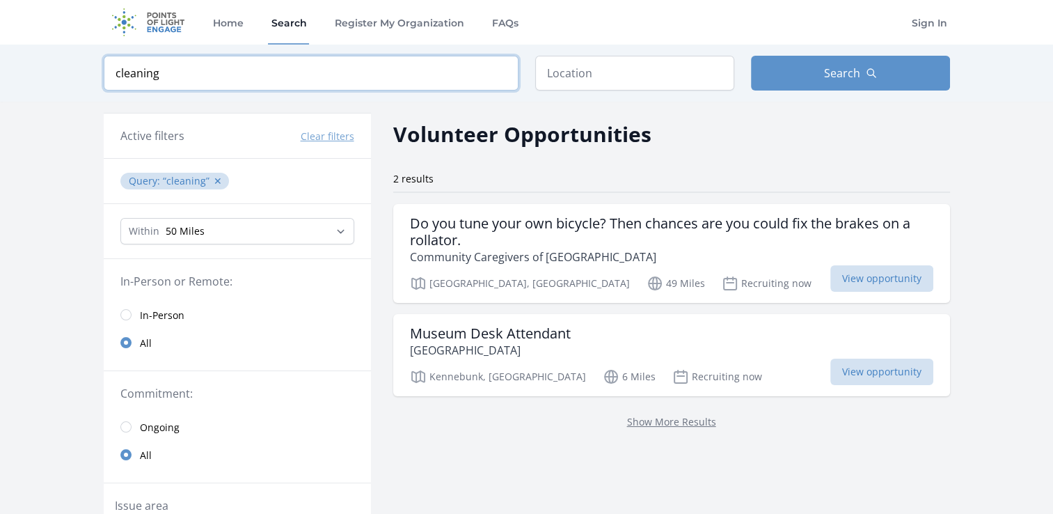
click at [430, 77] on input "cleaning" at bounding box center [311, 73] width 415 height 35
click at [902, 63] on button "Search" at bounding box center [850, 73] width 199 height 35
drag, startPoint x: 267, startPoint y: 70, endPoint x: 66, endPoint y: 51, distance: 202.1
click at [66, 51] on div "Keyword cleaning Location Search" at bounding box center [526, 73] width 1053 height 57
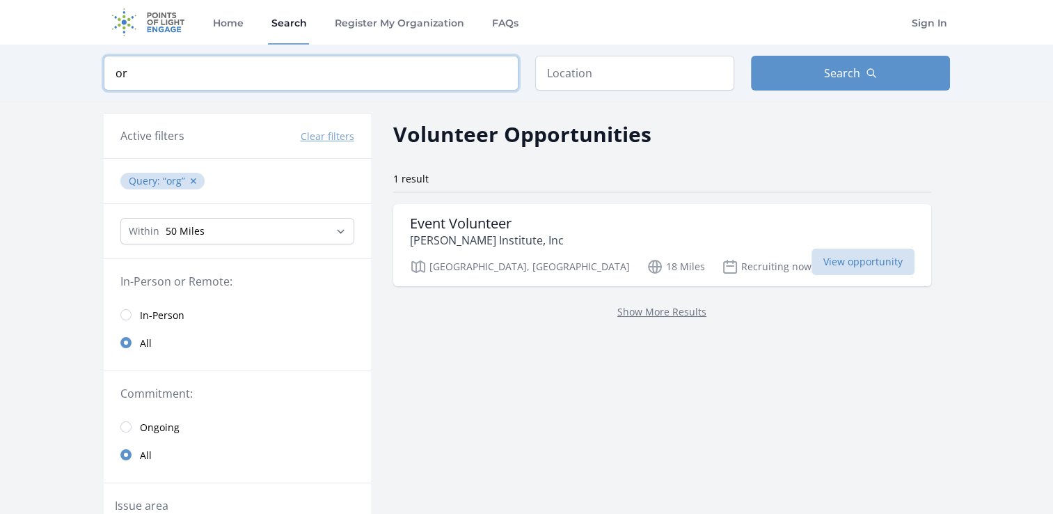
type input "o"
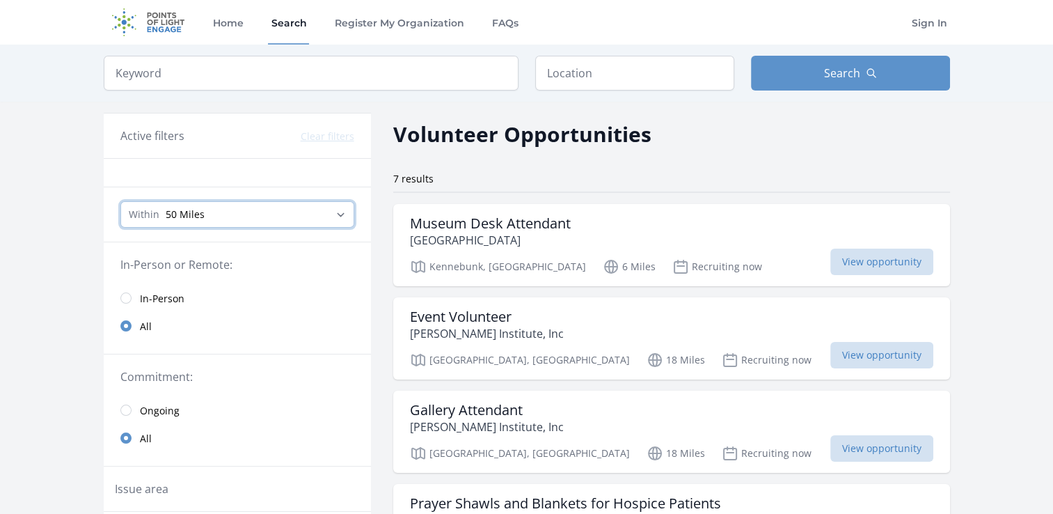
click at [298, 222] on select "Any distance , 5 Miles , 20 Miles , 50 Miles , 100 Miles" at bounding box center [237, 214] width 234 height 26
select select "32186"
click at [120, 201] on select "Any distance , 5 Miles , 20 Miles , 50 Miles , 100 Miles" at bounding box center [237, 214] width 234 height 26
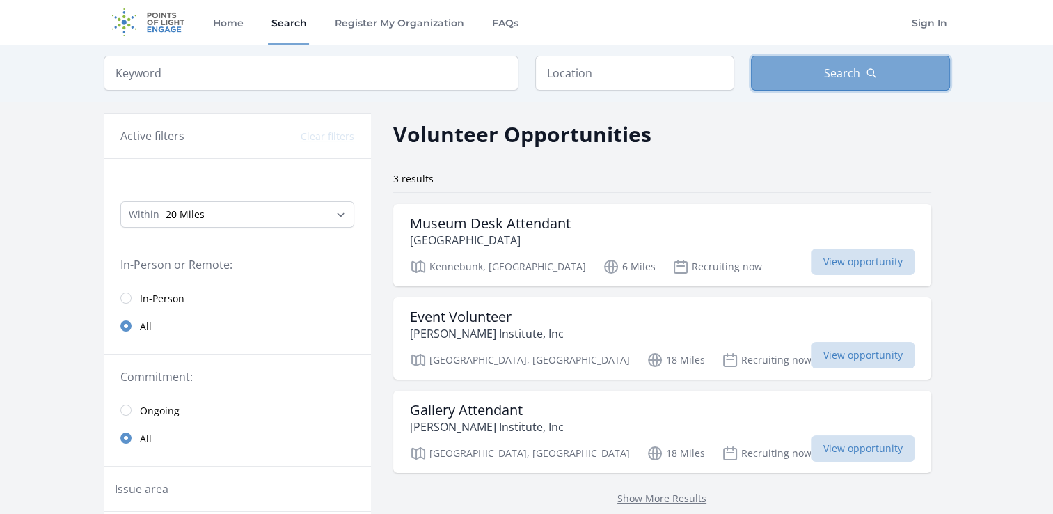
click at [806, 77] on button "Search" at bounding box center [850, 73] width 199 height 35
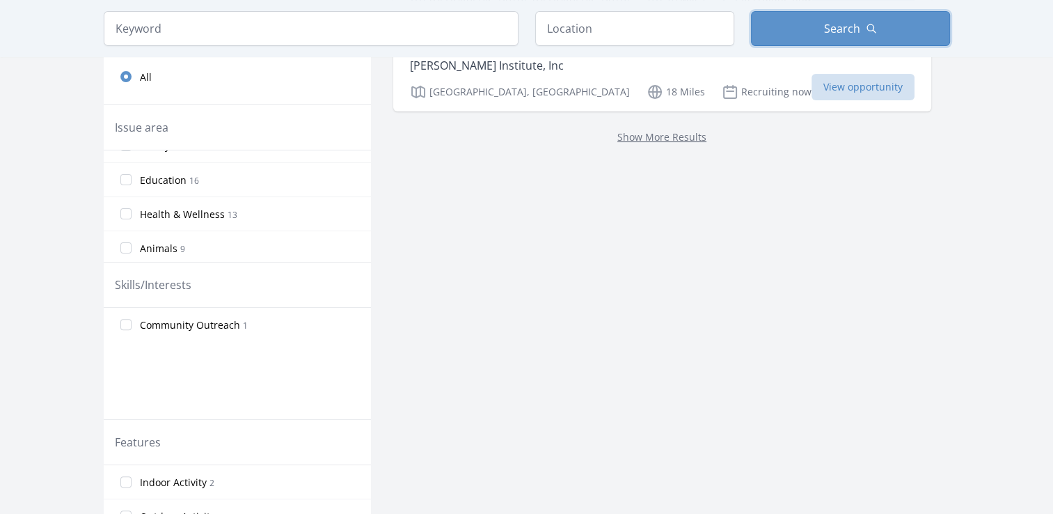
scroll to position [70, 0]
click at [129, 231] on input "Animals 9" at bounding box center [125, 233] width 11 height 11
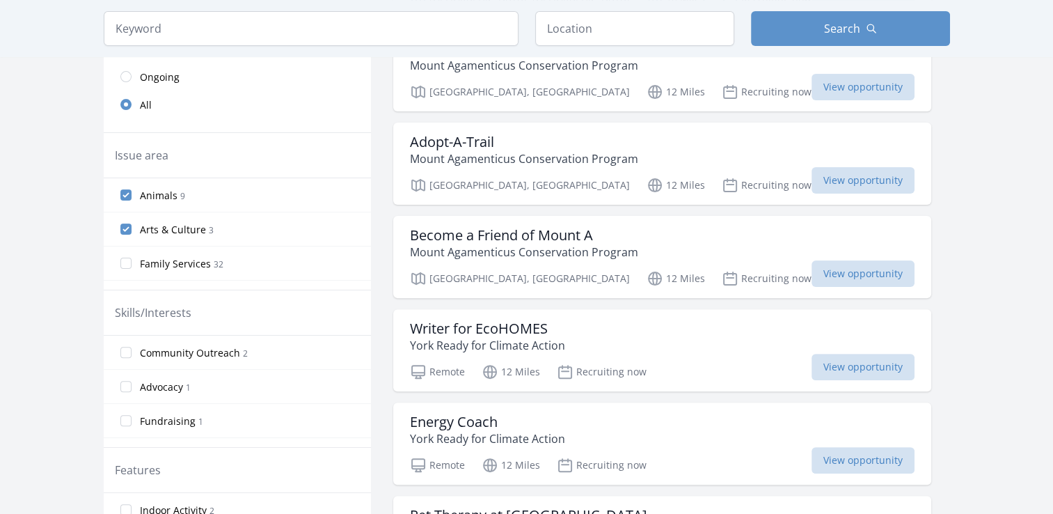
scroll to position [389, 0]
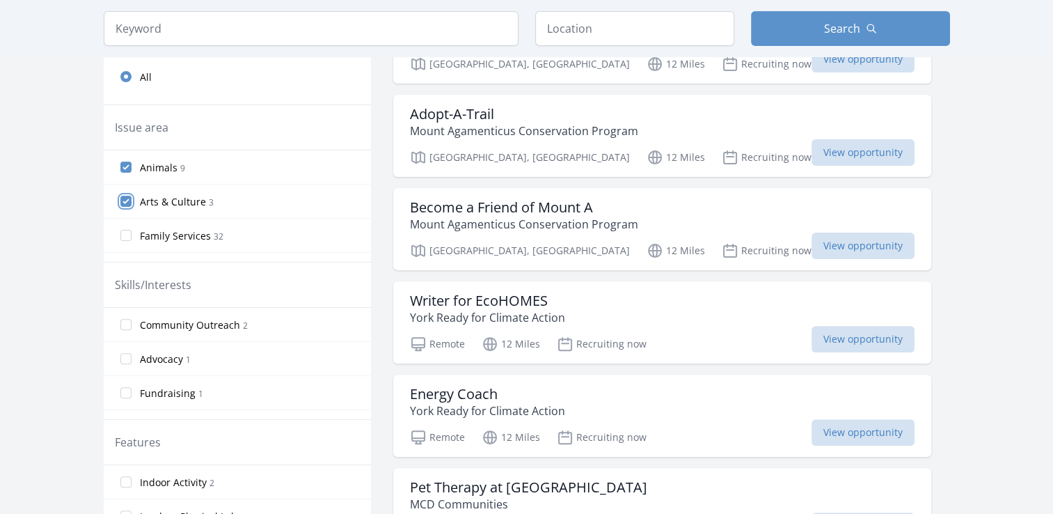
click at [125, 199] on input "Arts & Culture 3" at bounding box center [125, 201] width 11 height 11
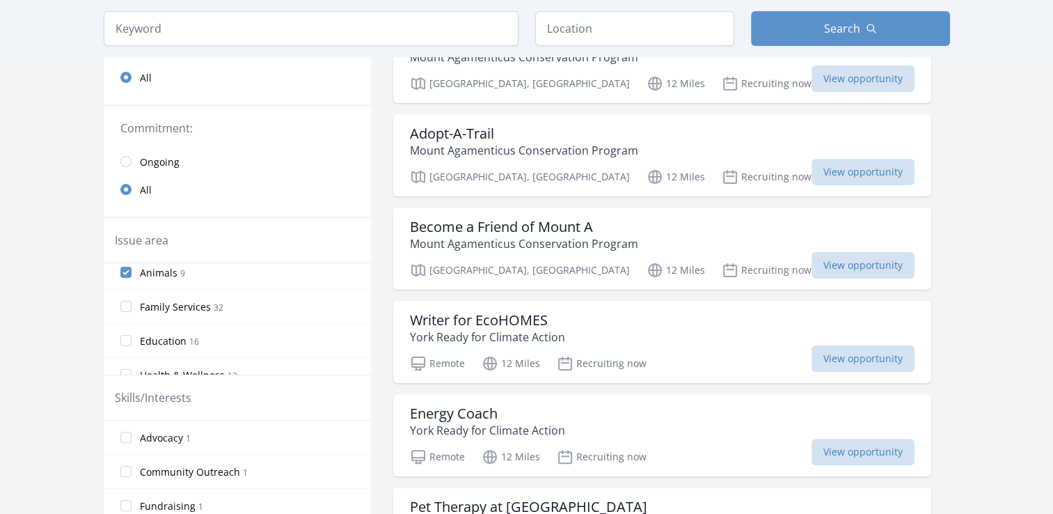
scroll to position [0, 0]
click at [124, 274] on input "Animals 9" at bounding box center [125, 279] width 11 height 11
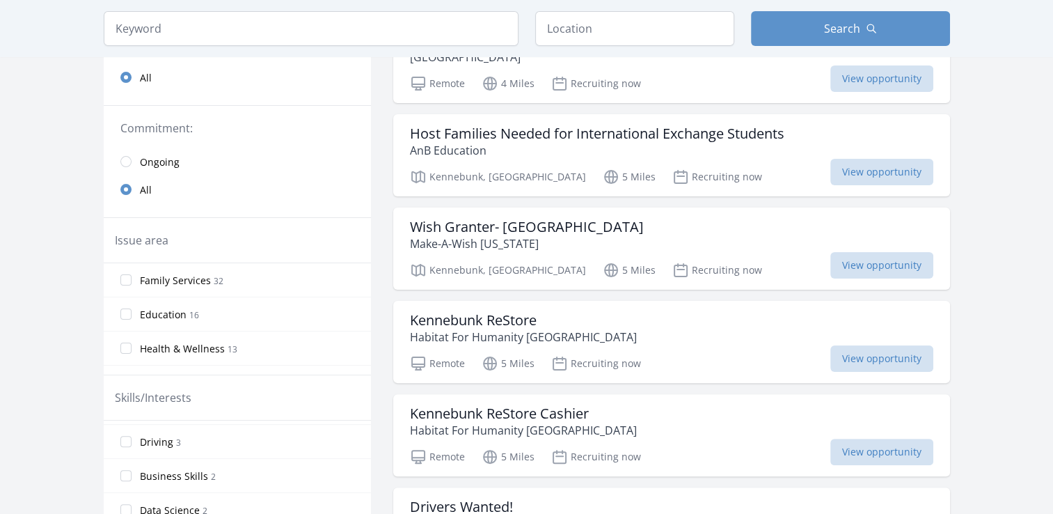
scroll to position [274, 0]
click at [128, 466] on input "Business Skills 2" at bounding box center [125, 469] width 11 height 11
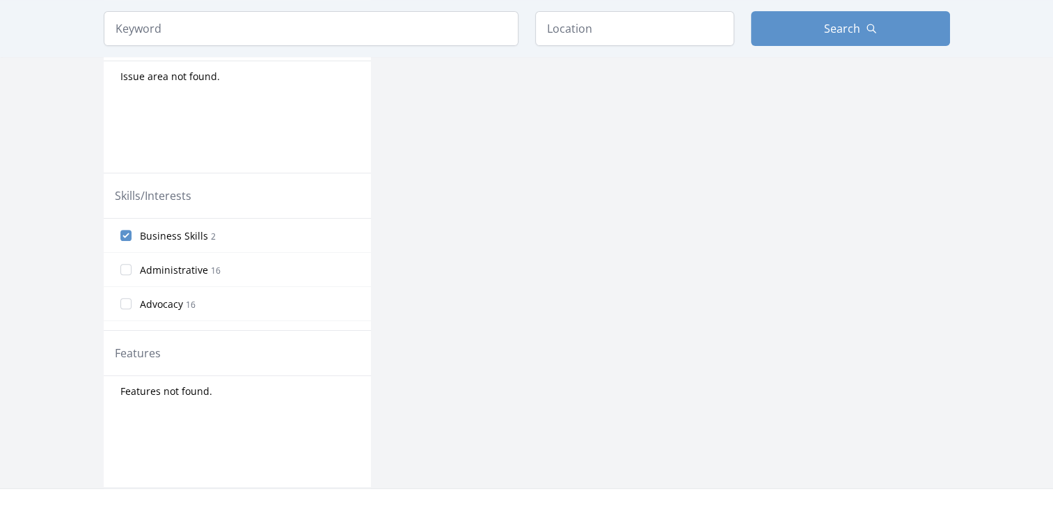
scroll to position [451, 0]
click at [125, 269] on input "Administrative 16" at bounding box center [125, 268] width 11 height 11
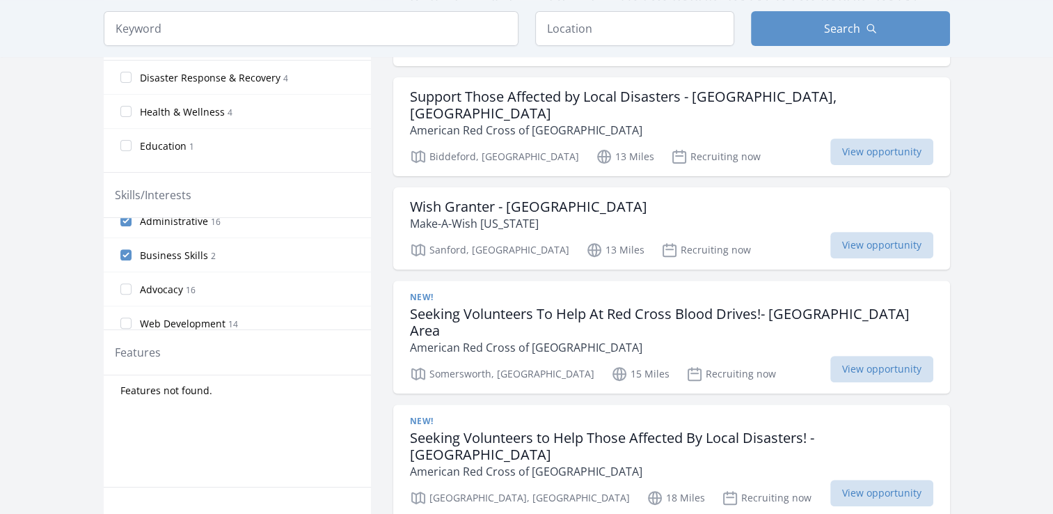
scroll to position [6, 0]
click at [125, 229] on input "Administrative 16" at bounding box center [125, 228] width 11 height 11
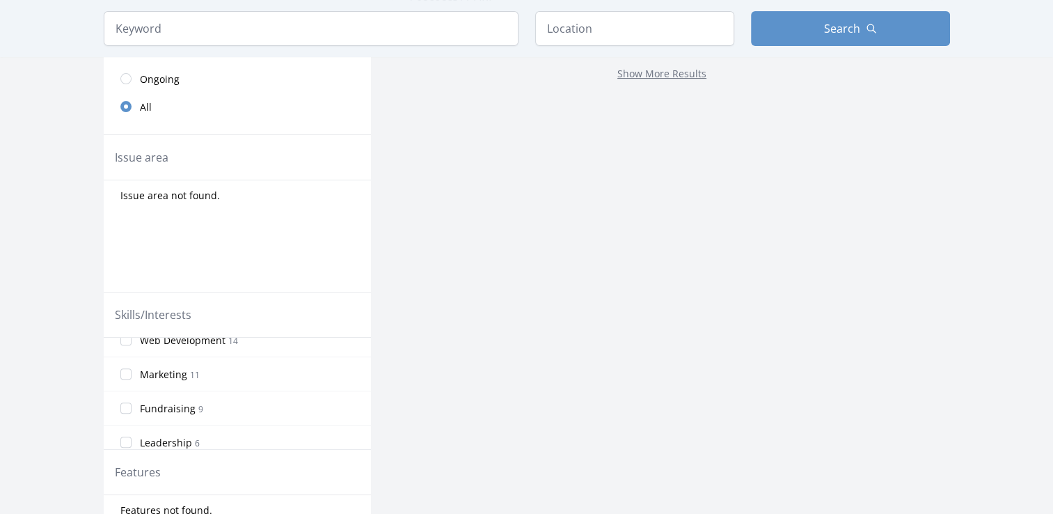
scroll to position [127, 0]
click at [127, 358] on input "Marketing 11" at bounding box center [125, 363] width 11 height 11
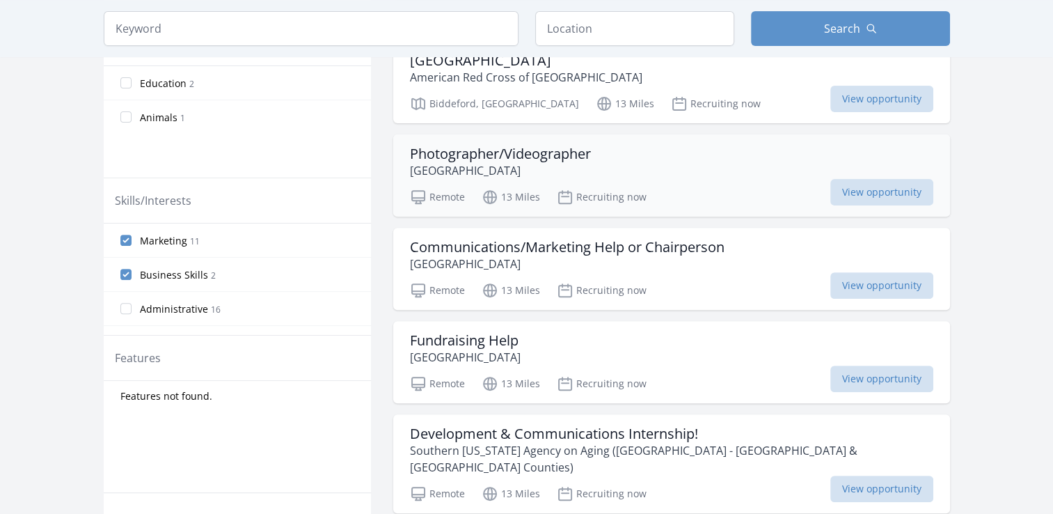
scroll to position [471, 0]
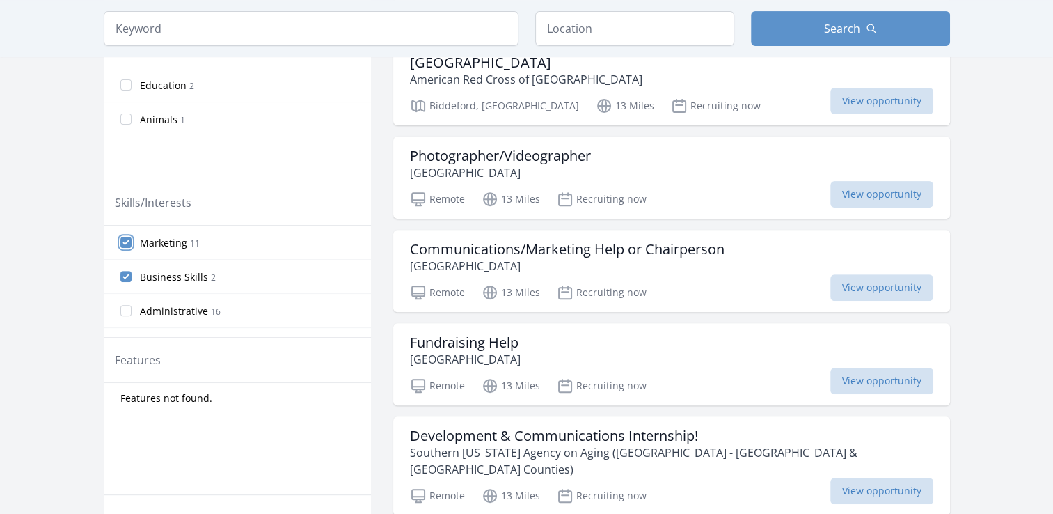
click at [128, 237] on input "Marketing 11" at bounding box center [125, 242] width 11 height 11
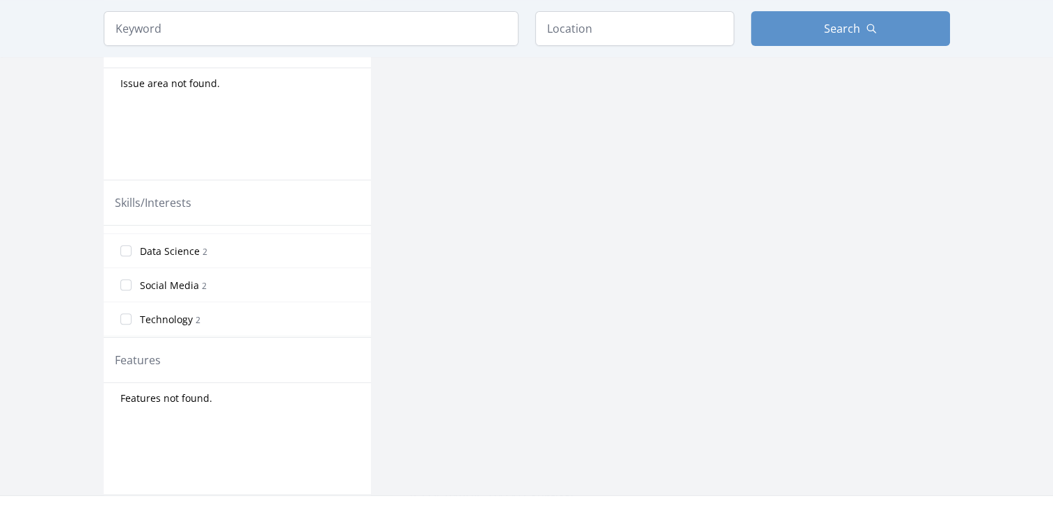
scroll to position [334, 0]
click at [127, 279] on input "Social Media 2" at bounding box center [125, 283] width 11 height 11
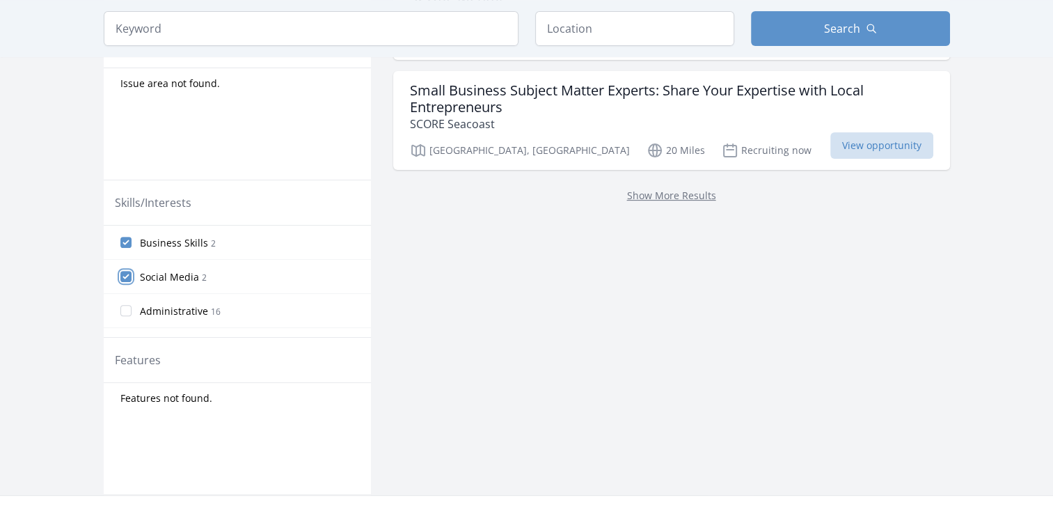
click at [127, 278] on input "Social Media 2" at bounding box center [125, 276] width 11 height 11
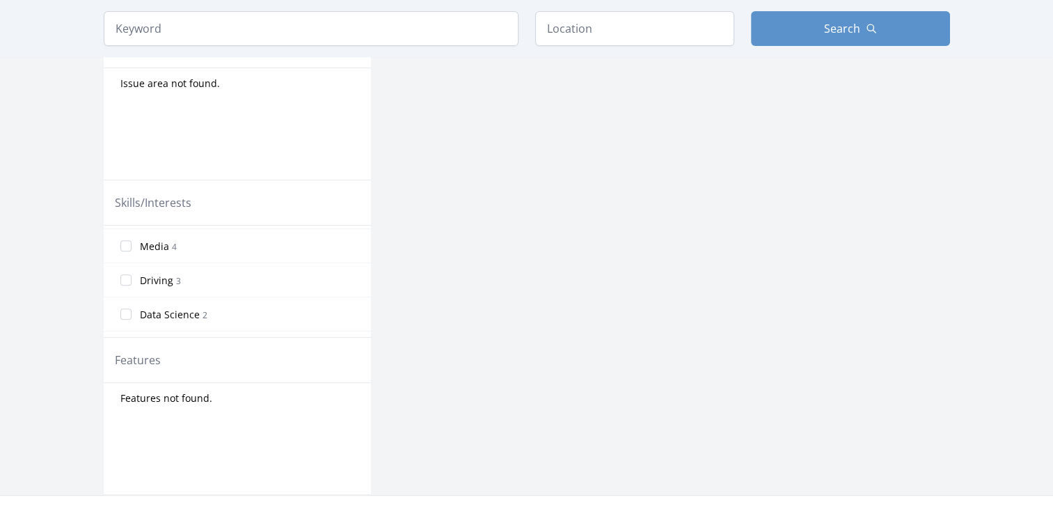
scroll to position [465, 0]
click at [130, 319] on input "Skilled Labor 1" at bounding box center [125, 322] width 11 height 11
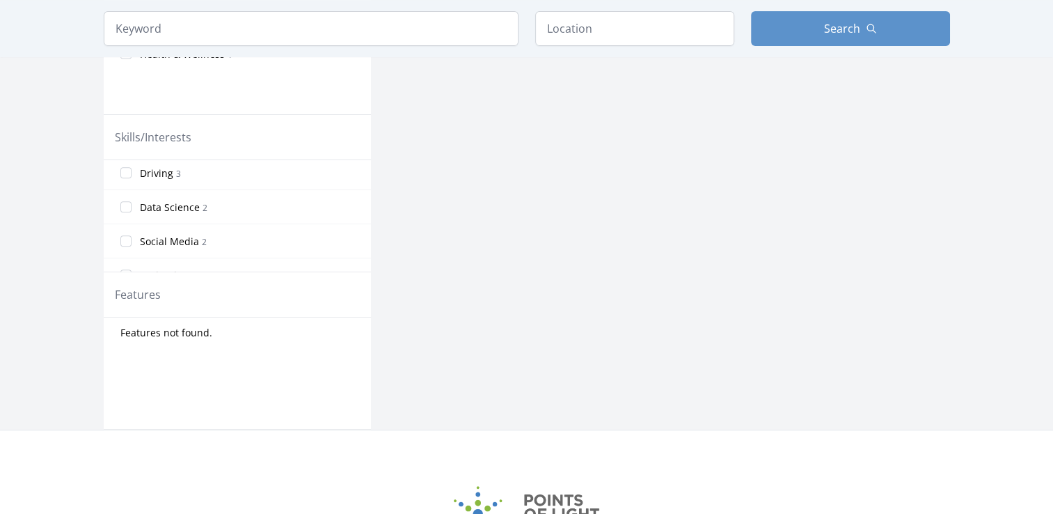
scroll to position [347, 0]
click at [128, 200] on input "Data Science 2" at bounding box center [125, 205] width 11 height 11
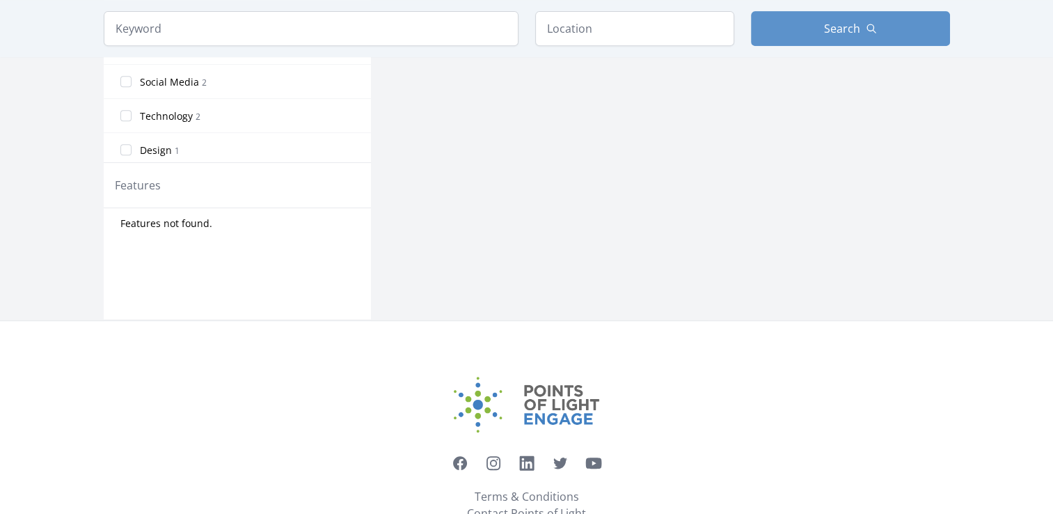
scroll to position [406, 0]
click at [125, 99] on input "Technology 2" at bounding box center [125, 104] width 11 height 11
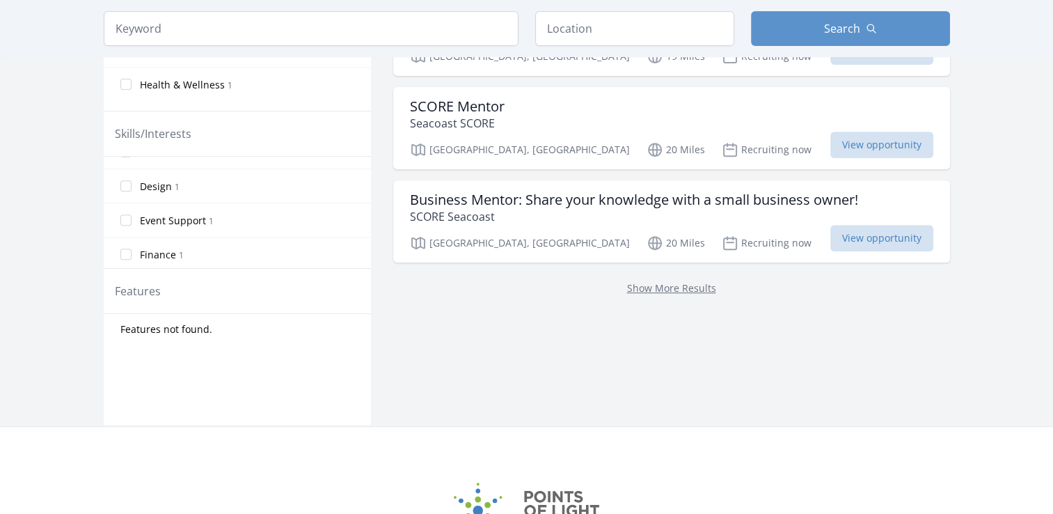
scroll to position [539, 0]
click at [126, 181] on input "Design 1" at bounding box center [125, 186] width 11 height 11
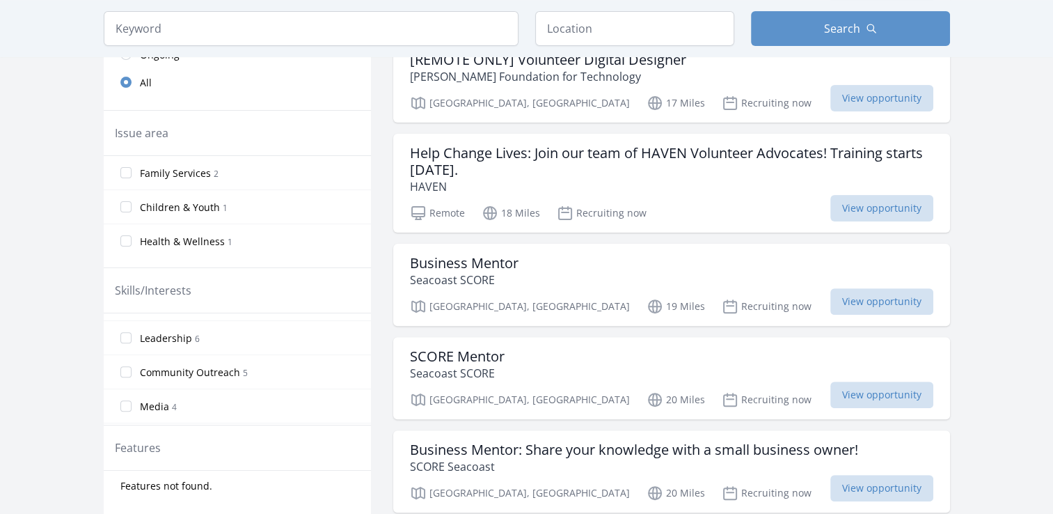
scroll to position [0, 0]
click at [125, 329] on input "Business Skills 2" at bounding box center [125, 329] width 11 height 11
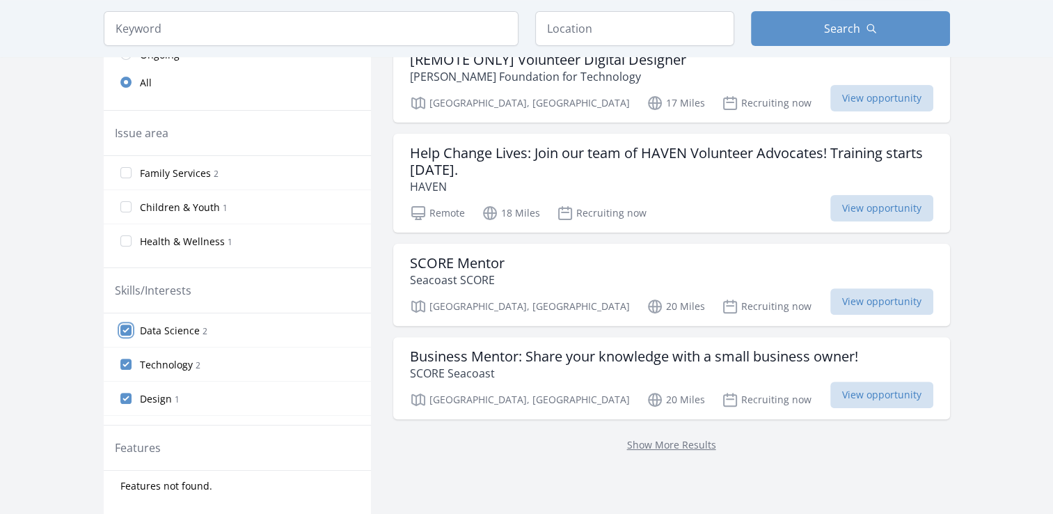
click at [127, 328] on input "Data Science 2" at bounding box center [125, 329] width 11 height 11
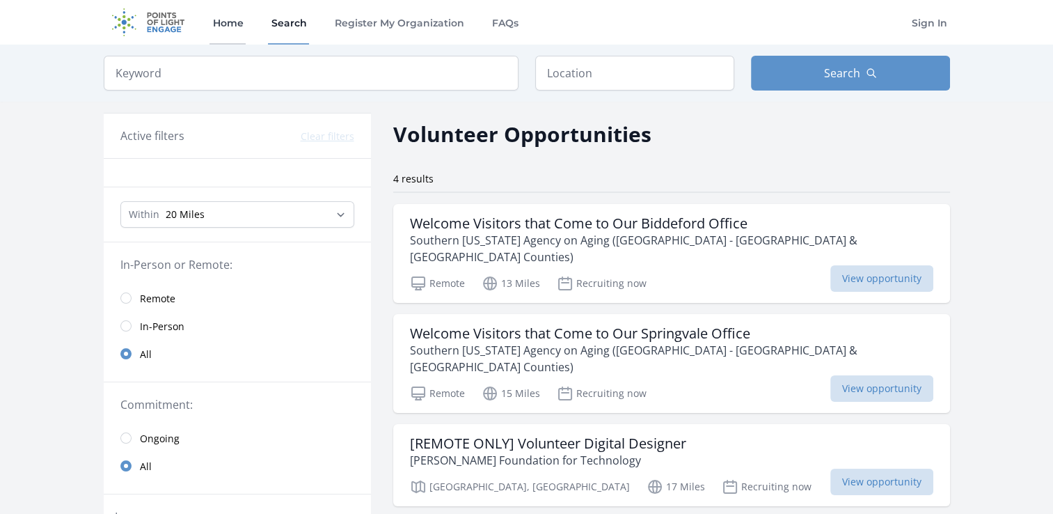
click at [234, 26] on link "Home" at bounding box center [227, 22] width 36 height 45
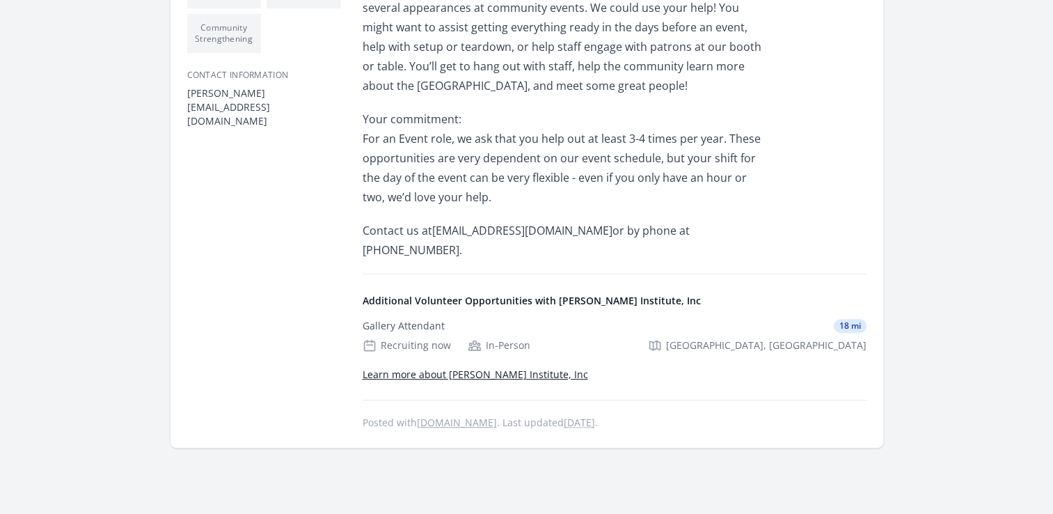
scroll to position [665, 0]
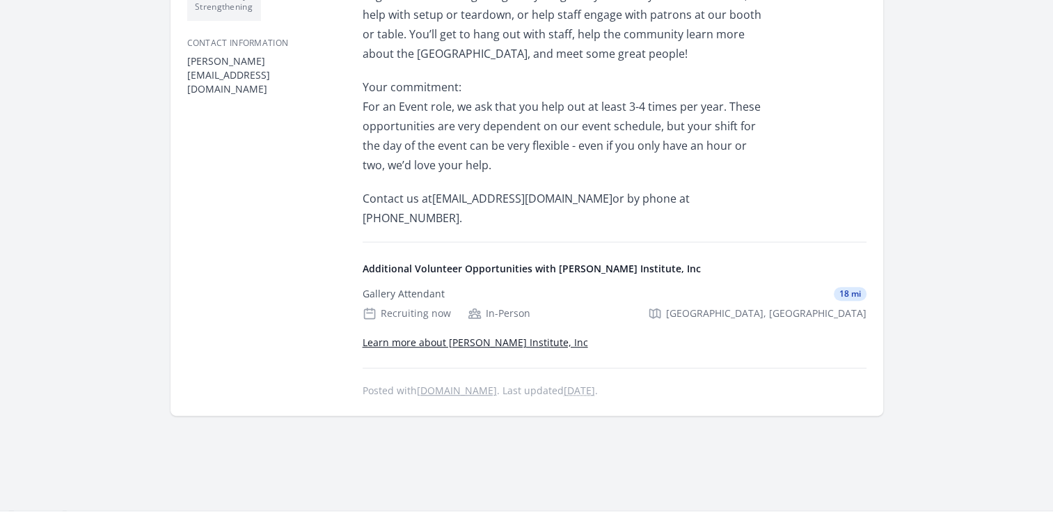
click at [524, 335] on link "Learn more about [PERSON_NAME] Institute, Inc" at bounding box center [475, 341] width 225 height 13
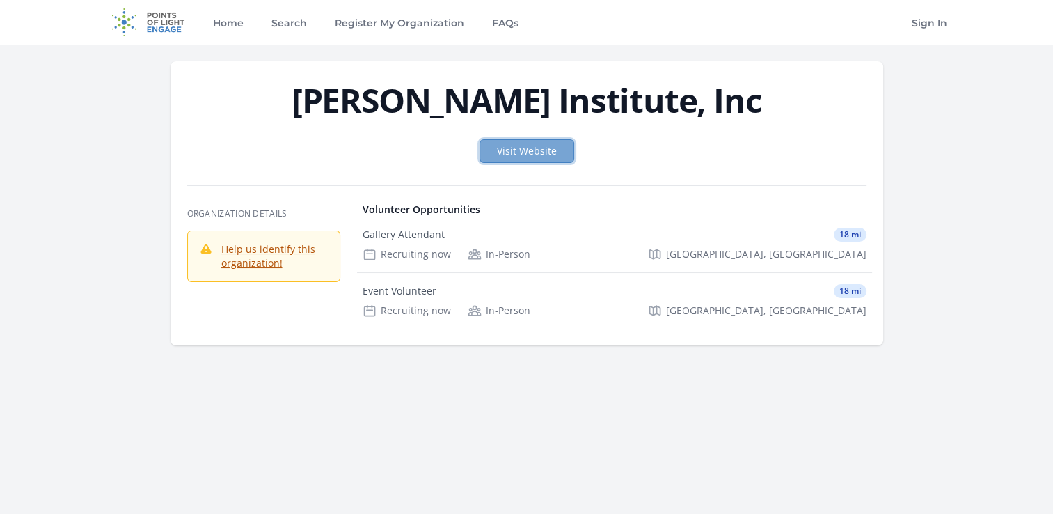
click at [548, 155] on link "Visit Website" at bounding box center [526, 151] width 95 height 24
